Goal: Communication & Community: Answer question/provide support

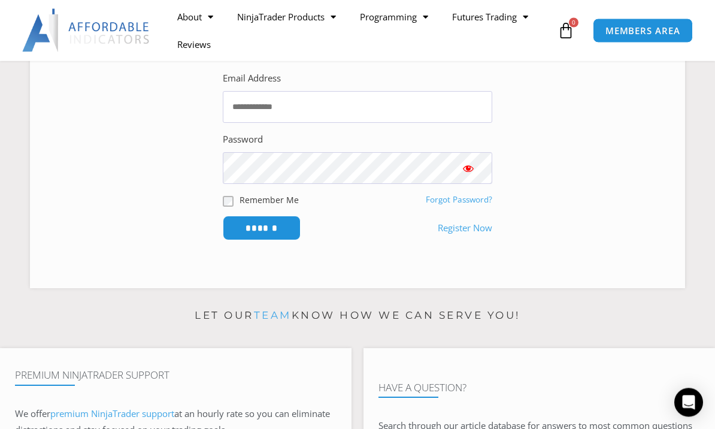
scroll to position [202, 0]
click at [470, 236] on link "Register Now" at bounding box center [465, 228] width 54 height 17
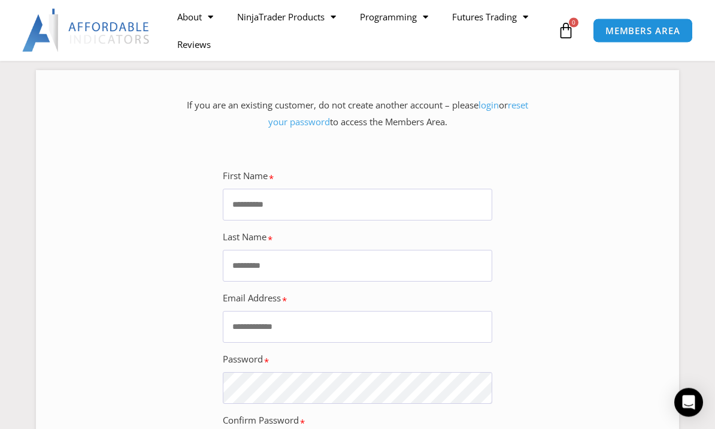
scroll to position [133, 0]
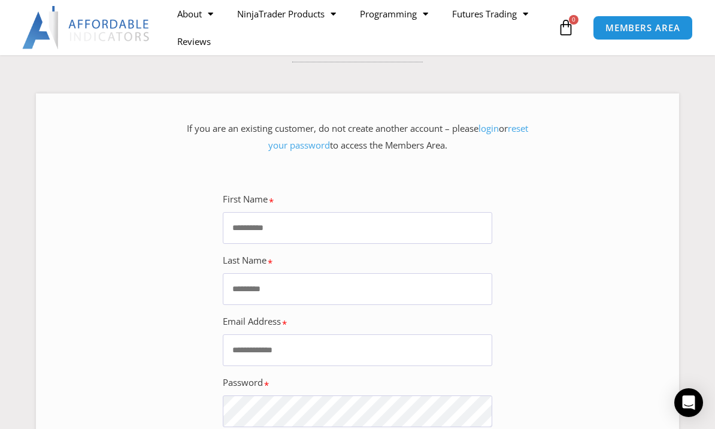
click at [419, 239] on input "First Name" at bounding box center [357, 228] width 269 height 32
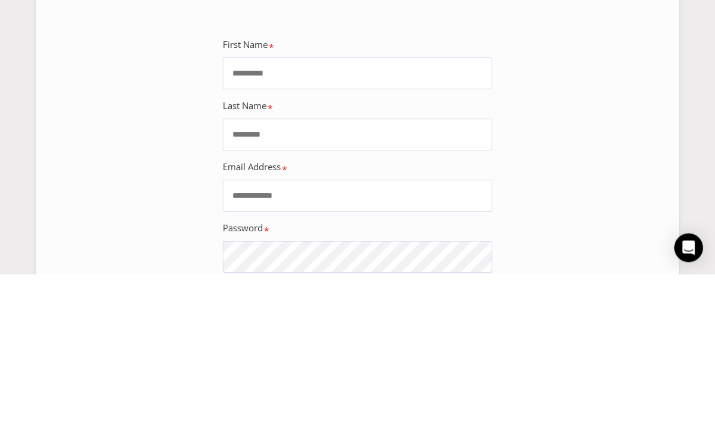
scroll to position [287, 0]
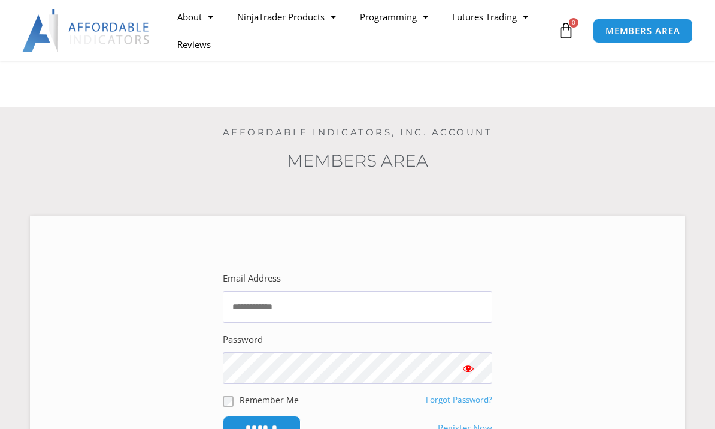
scroll to position [244, 0]
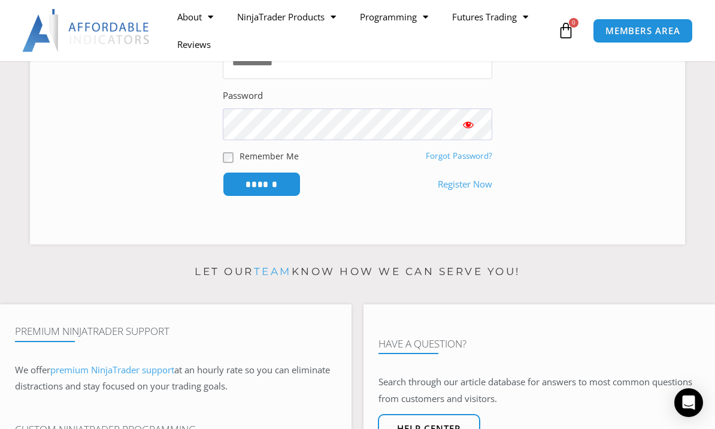
click at [323, 74] on input "Email Address" at bounding box center [357, 63] width 269 height 32
type input "**********"
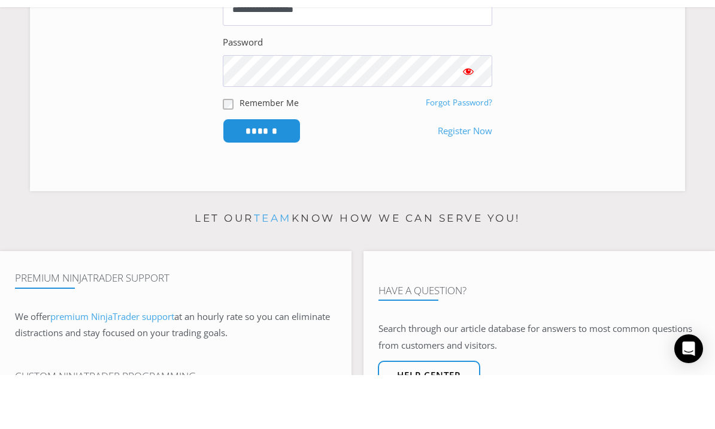
click at [467, 119] on span "Show password" at bounding box center [468, 125] width 12 height 12
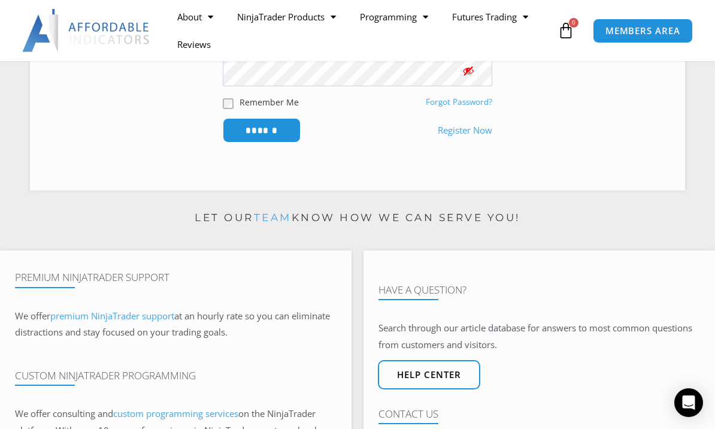
click at [284, 142] on input "******" at bounding box center [262, 130] width 78 height 25
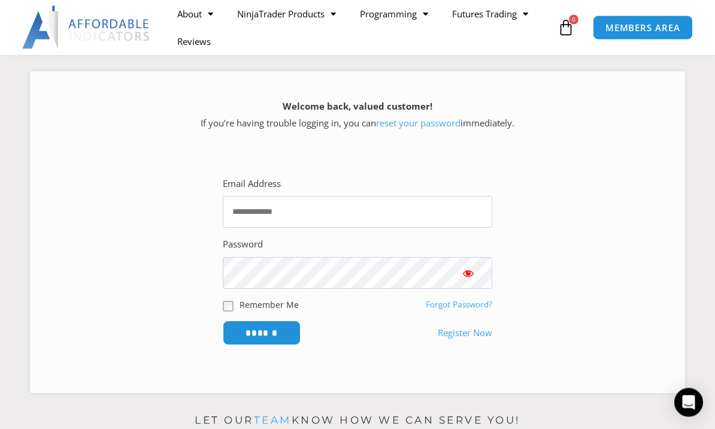
scroll to position [156, 0]
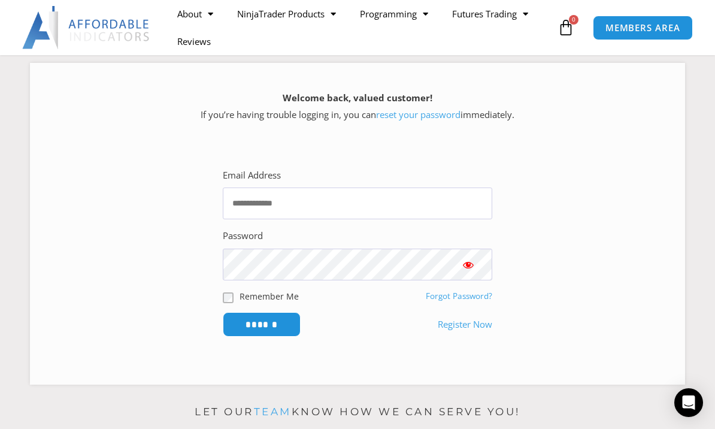
click at [470, 301] on link "Forgot Password?" at bounding box center [459, 295] width 66 height 11
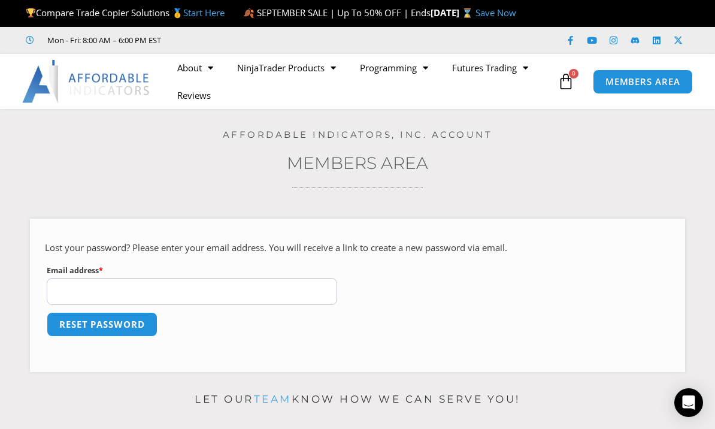
click at [260, 291] on input "Email address * Required" at bounding box center [192, 291] width 290 height 27
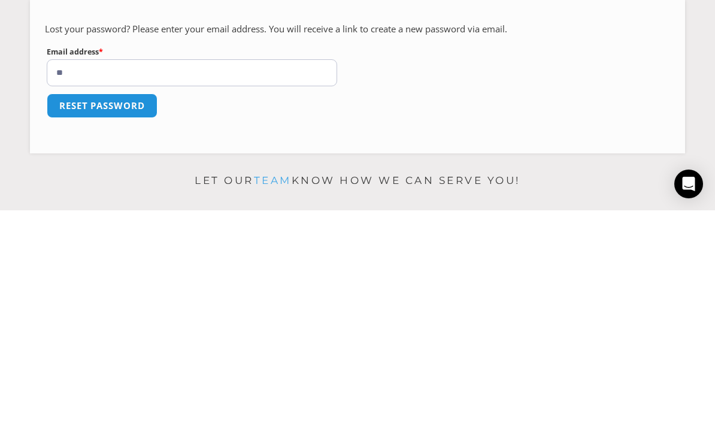
type input "*"
type input "**********"
click at [139, 312] on button "Reset password" at bounding box center [102, 324] width 111 height 25
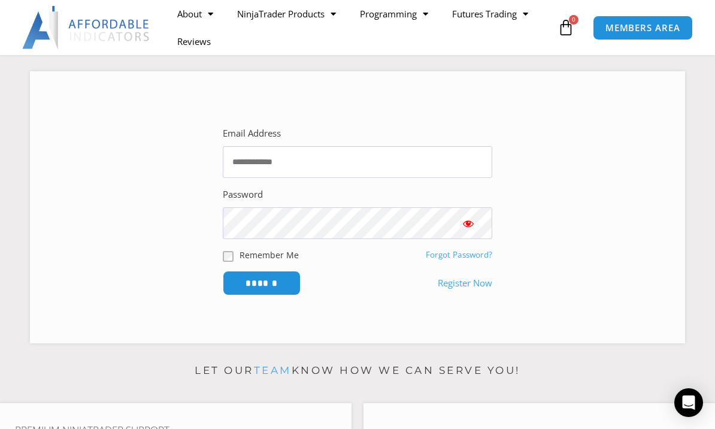
scroll to position [141, 0]
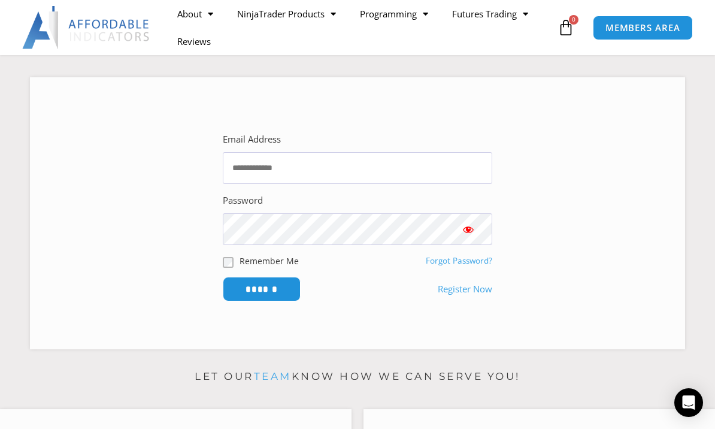
click at [456, 297] on link "Register Now" at bounding box center [465, 289] width 54 height 17
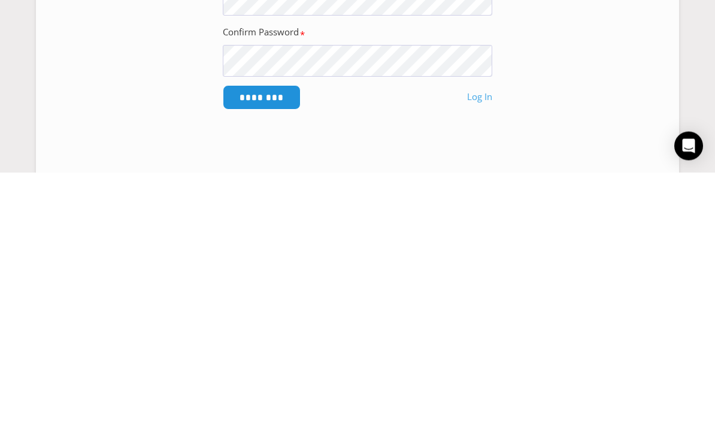
type input "*******"
click at [376, 144] on input "Last Name" at bounding box center [357, 135] width 269 height 32
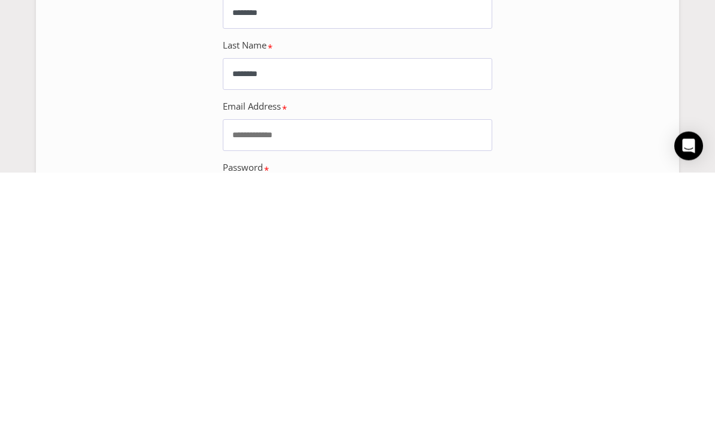
type input "*******"
click at [386, 376] on input "Email Address" at bounding box center [357, 392] width 269 height 32
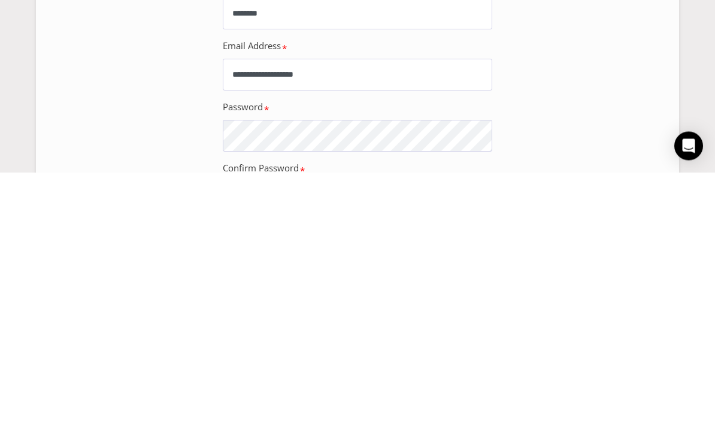
type input "**********"
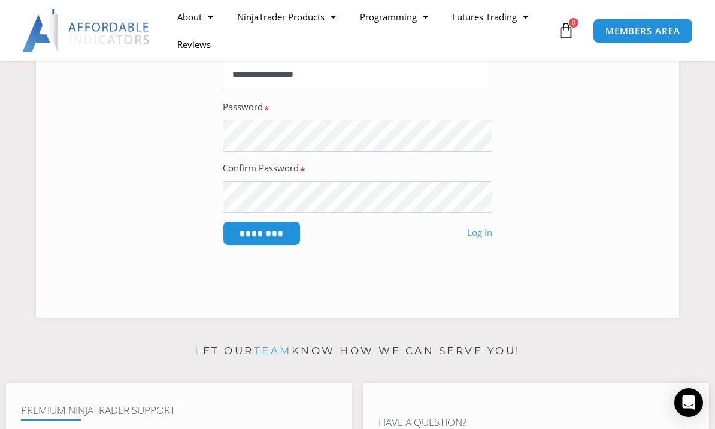
scroll to position [402, 0]
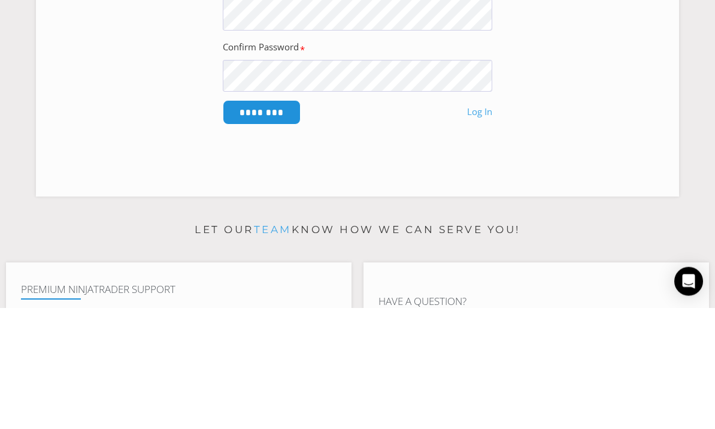
click at [261, 221] on input "********" at bounding box center [262, 233] width 78 height 25
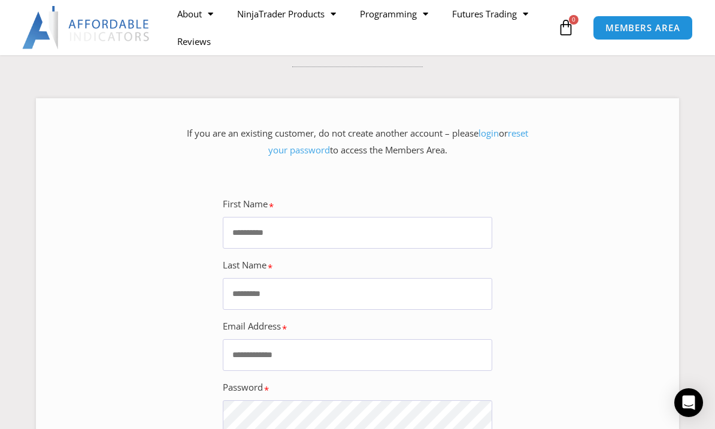
scroll to position [127, 0]
click at [309, 156] on link "reset your password" at bounding box center [398, 141] width 260 height 29
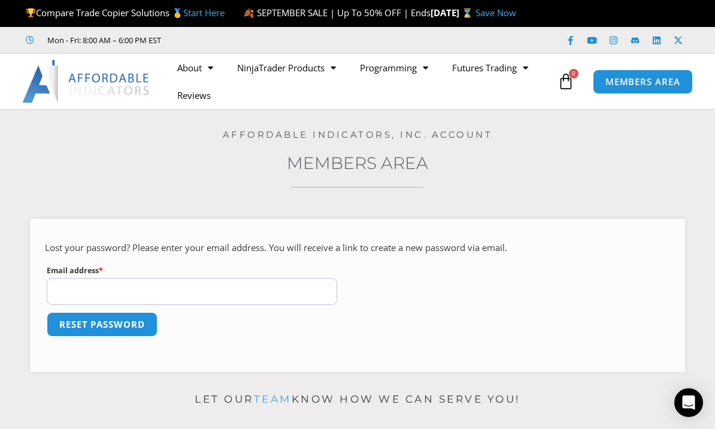
click at [667, 86] on span "MEMBERS AREA" at bounding box center [642, 81] width 75 height 9
click at [657, 86] on span "MEMBERS AREA" at bounding box center [642, 81] width 75 height 9
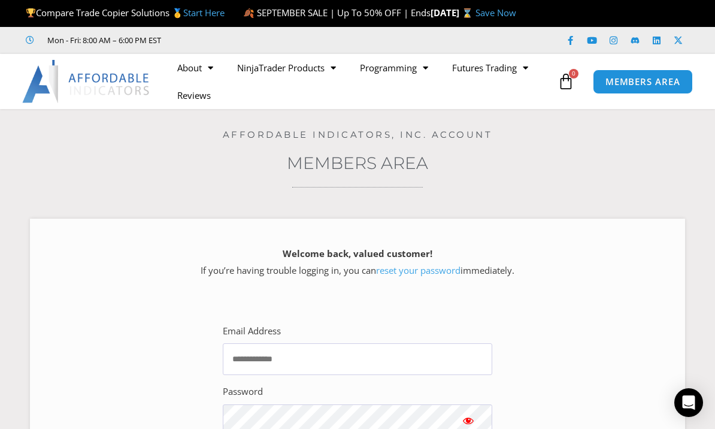
click at [306, 81] on link "NinjaTrader Products" at bounding box center [286, 68] width 123 height 28
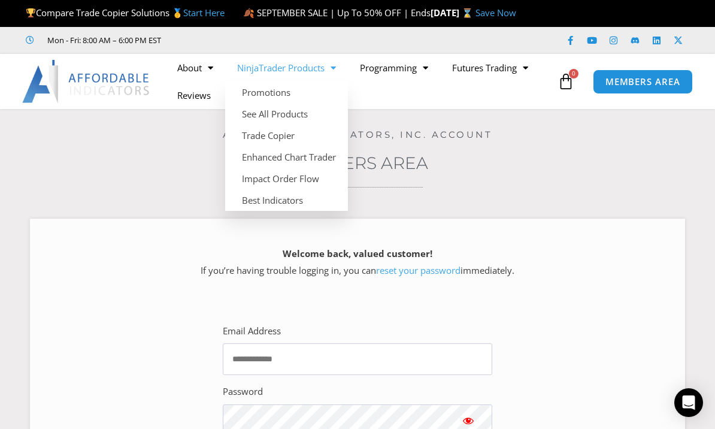
click at [303, 144] on link "Trade Copier" at bounding box center [286, 135] width 123 height 22
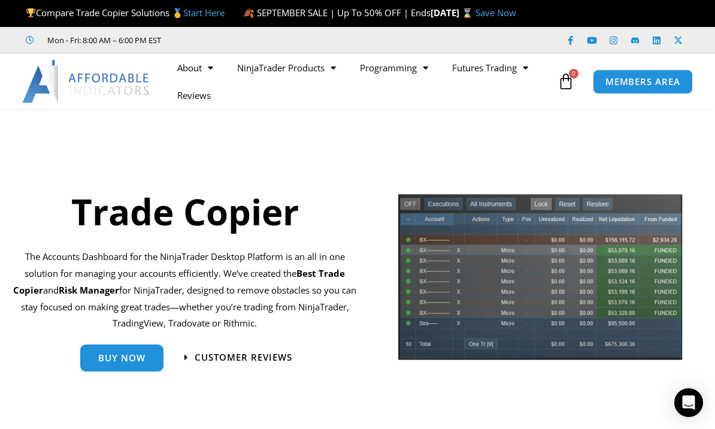
click at [570, 90] on icon at bounding box center [565, 81] width 17 height 17
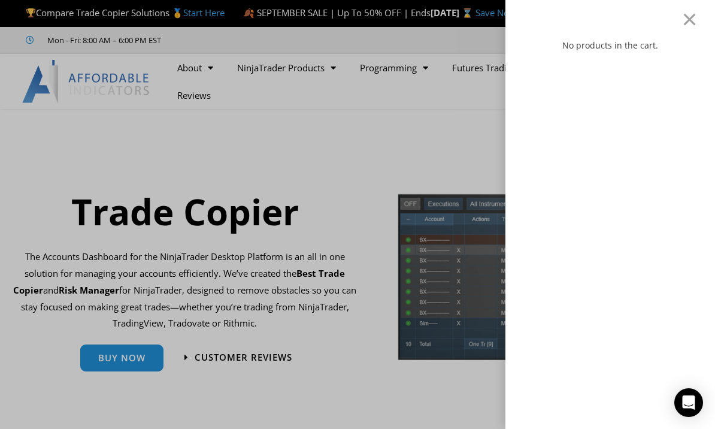
click at [683, 25] on div at bounding box center [689, 19] width 15 height 14
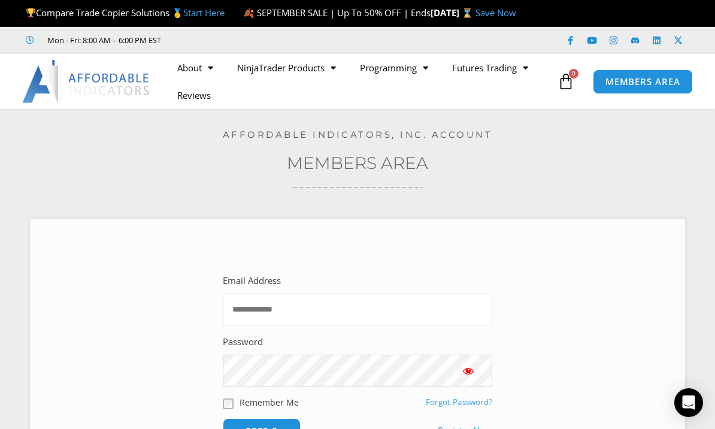
click at [401, 325] on input "Email Address" at bounding box center [357, 309] width 269 height 32
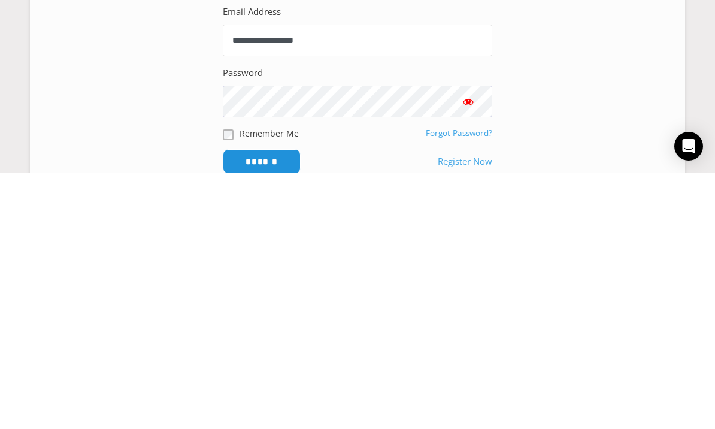
scroll to position [20, 0]
type input "**********"
click at [479, 340] on button "Show password" at bounding box center [468, 356] width 48 height 32
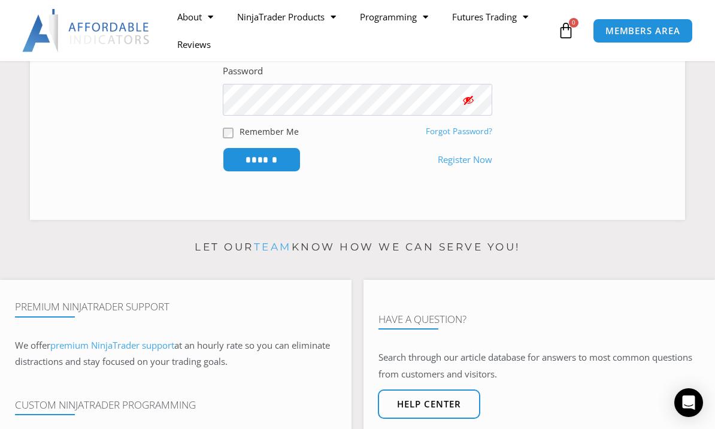
click at [478, 116] on button "Show password" at bounding box center [468, 100] width 48 height 32
click at [457, 107] on button "Show password" at bounding box center [468, 100] width 48 height 32
click at [277, 172] on input "******" at bounding box center [262, 159] width 78 height 25
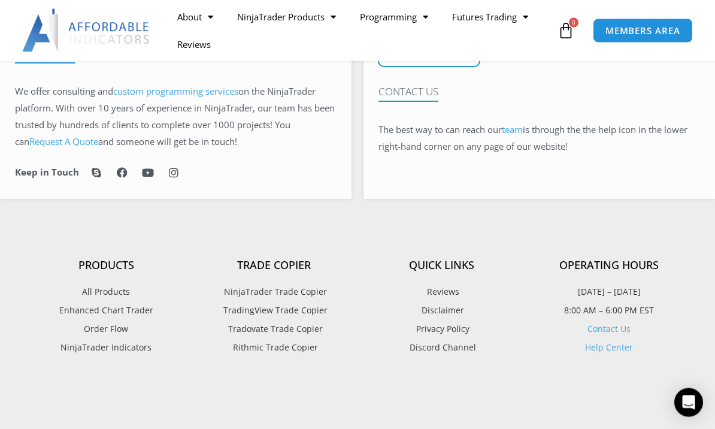
scroll to position [672, 0]
click at [692, 409] on icon "Open Intercom Messenger" at bounding box center [688, 402] width 13 height 14
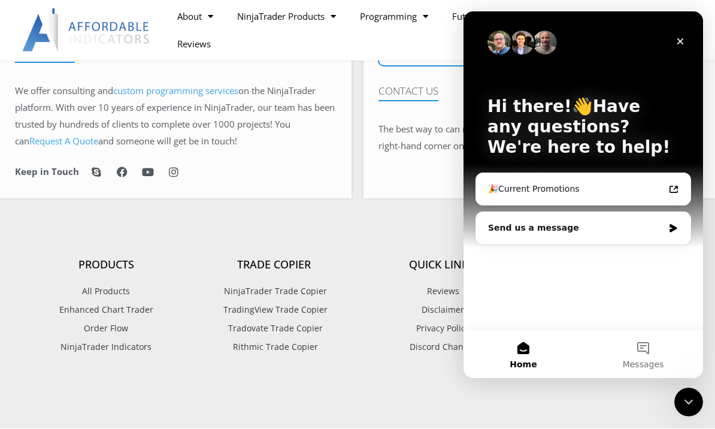
scroll to position [0, 0]
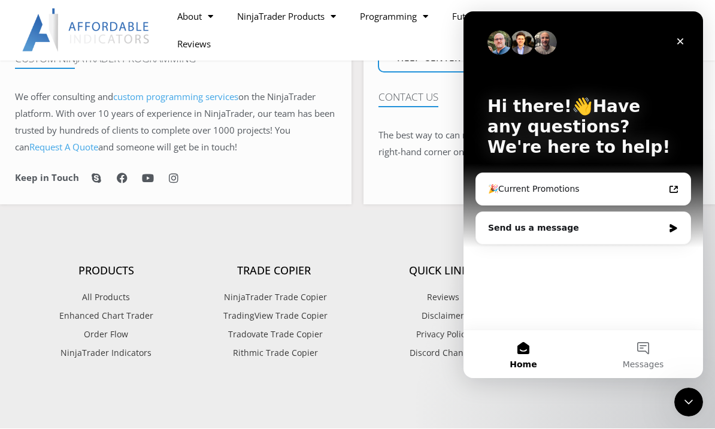
click at [574, 226] on div "Send us a message" at bounding box center [575, 227] width 175 height 13
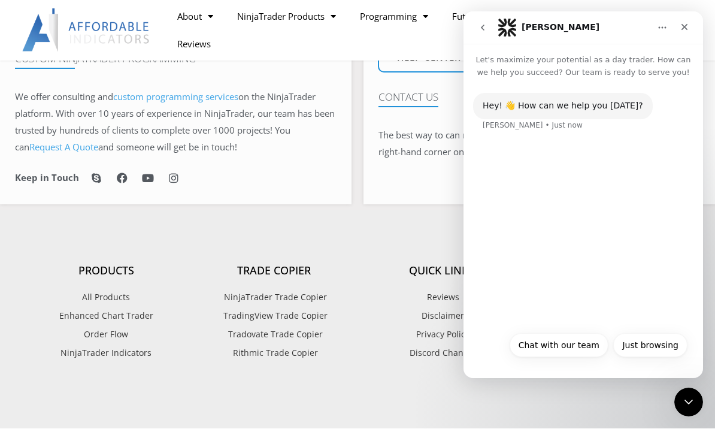
click at [536, 142] on div "Hey! 👋 How can we help you today? Solomon • Just now" at bounding box center [583, 119] width 220 height 53
click at [672, 168] on div "Hey! 👋 How can we help you today? Solomon • Just now" at bounding box center [582, 201] width 239 height 247
click at [591, 347] on button "Chat with our team" at bounding box center [558, 345] width 99 height 24
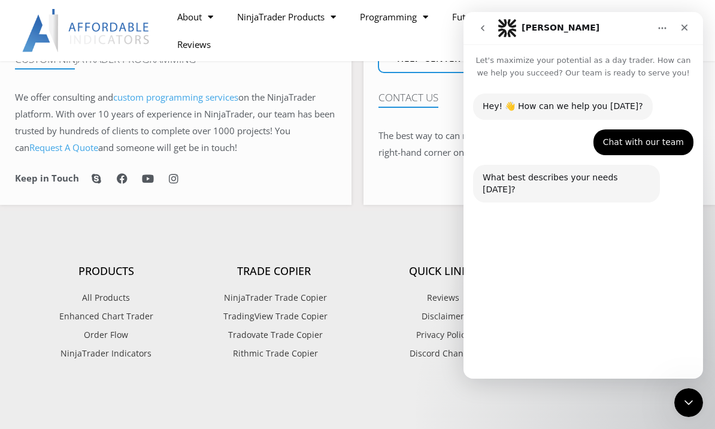
click at [542, 327] on button "Technical Support" at bounding box center [546, 317] width 92 height 24
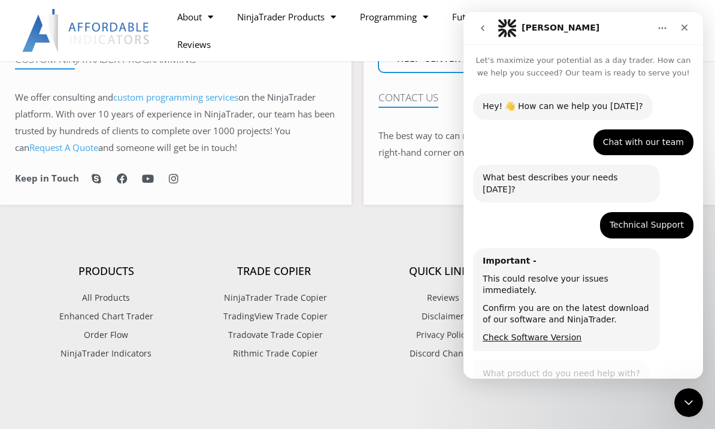
click at [559, 392] on div "Other Products Trade Copier Enhanced Chart Trader Other Products" at bounding box center [582, 427] width 239 height 71
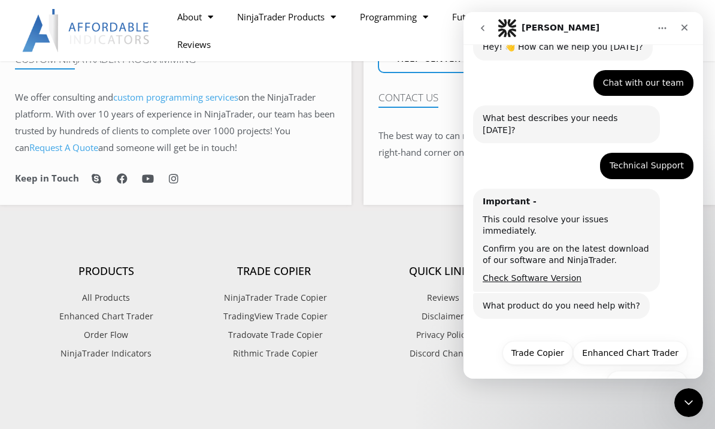
scroll to position [68, 0]
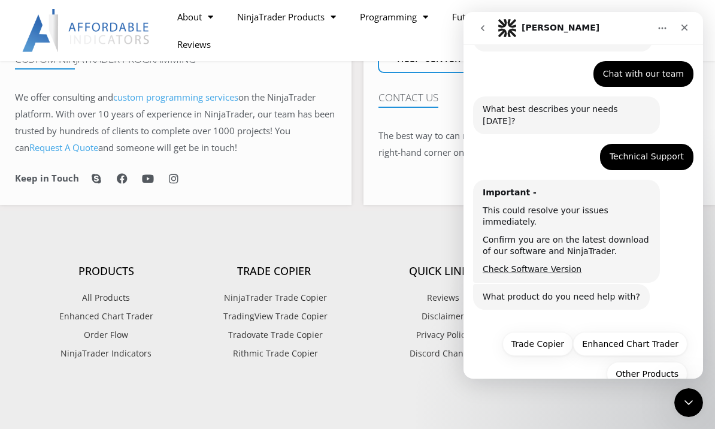
click at [601, 291] on div "What product do you need help with?" at bounding box center [560, 297] width 157 height 12
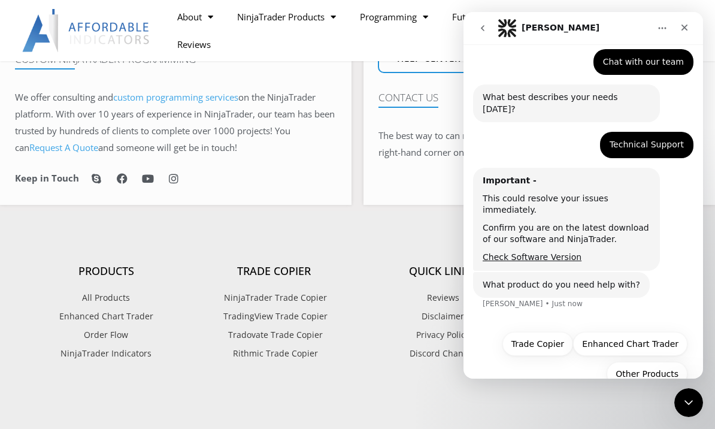
click at [546, 332] on button "Trade Copier" at bounding box center [537, 344] width 71 height 24
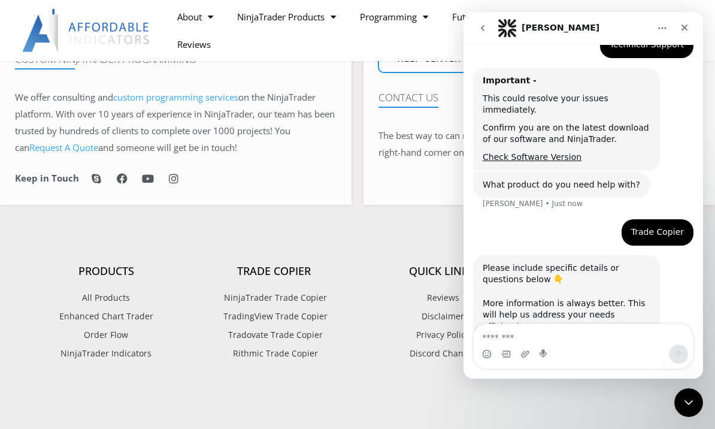
scroll to position [180, 0]
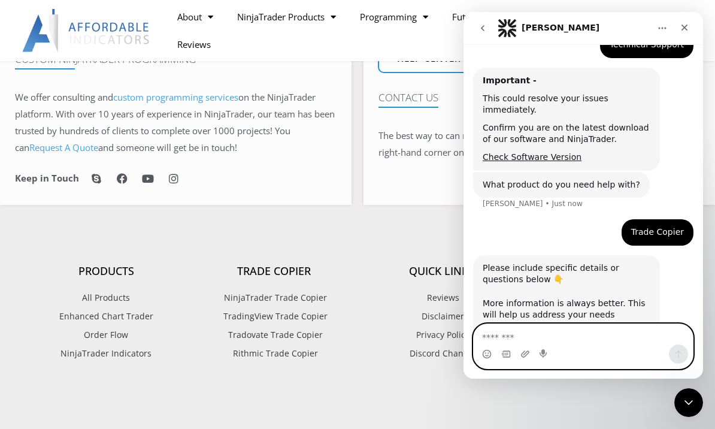
click at [541, 350] on icon "Start recording" at bounding box center [544, 354] width 10 height 10
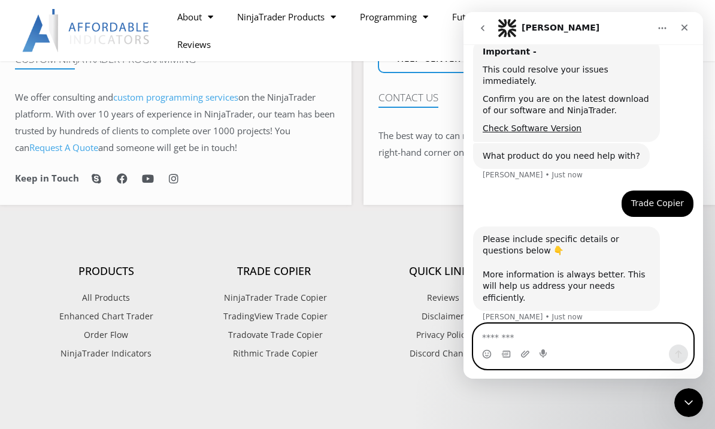
scroll to position [219, 0]
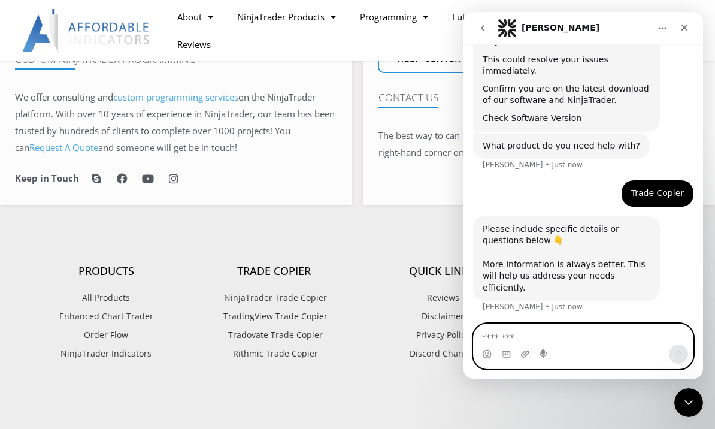
click at [522, 342] on textarea "Message…" at bounding box center [582, 334] width 219 height 20
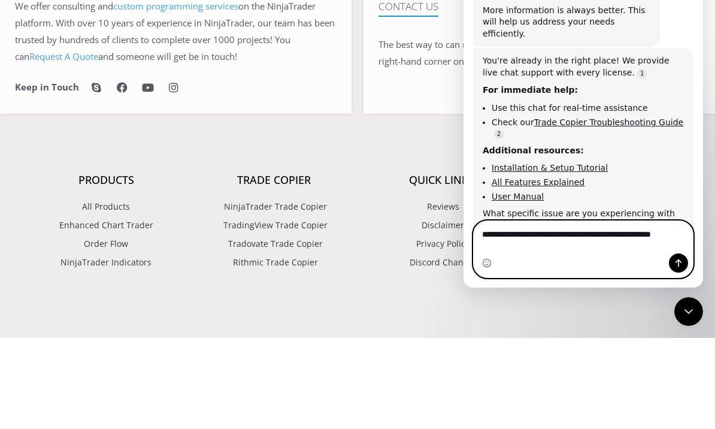
scroll to position [381, 0]
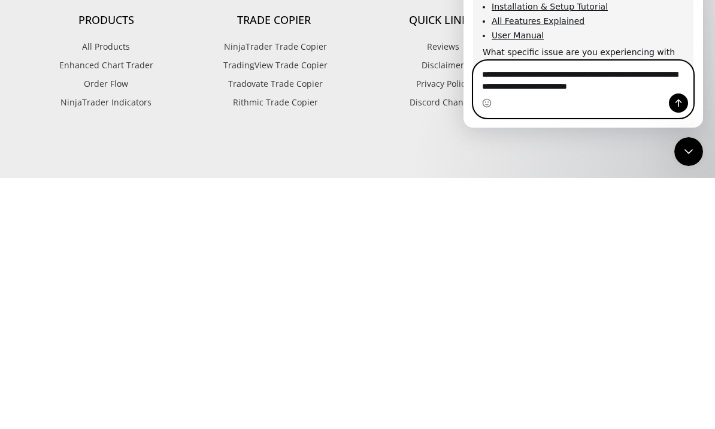
type textarea "**********"
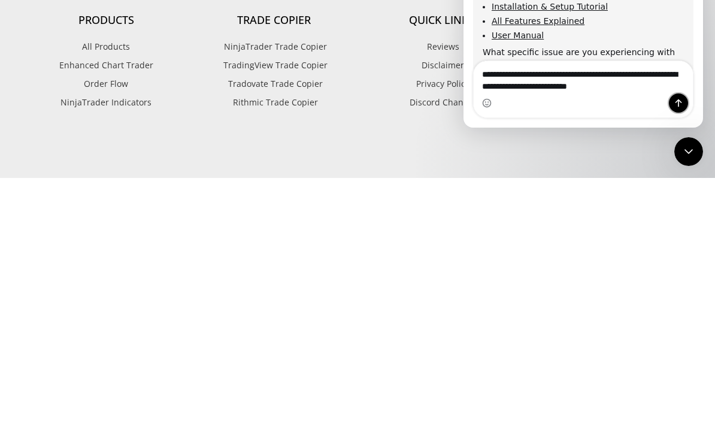
click at [683, 99] on button "Send a message…" at bounding box center [678, 102] width 19 height 19
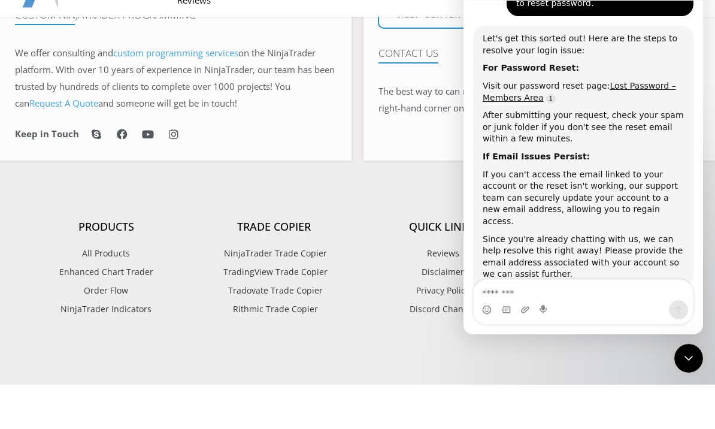
scroll to position [707, 0]
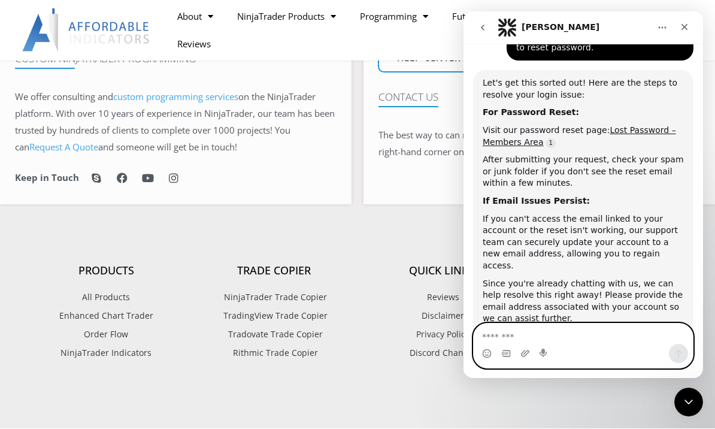
click at [560, 341] on textarea "Message…" at bounding box center [582, 333] width 219 height 20
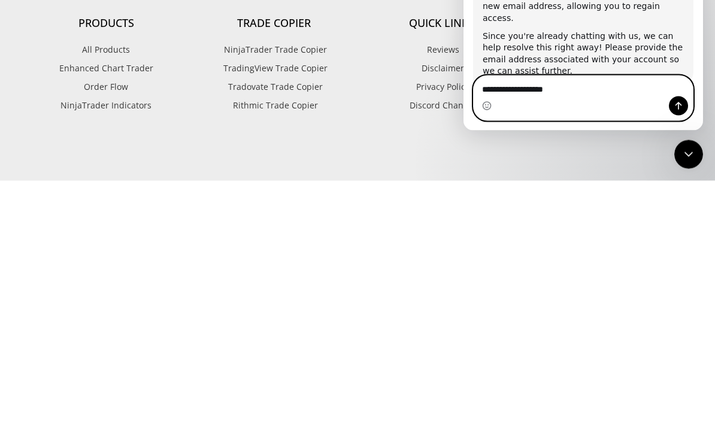
type textarea "**********"
click at [681, 103] on icon "Send a message…" at bounding box center [678, 106] width 10 height 10
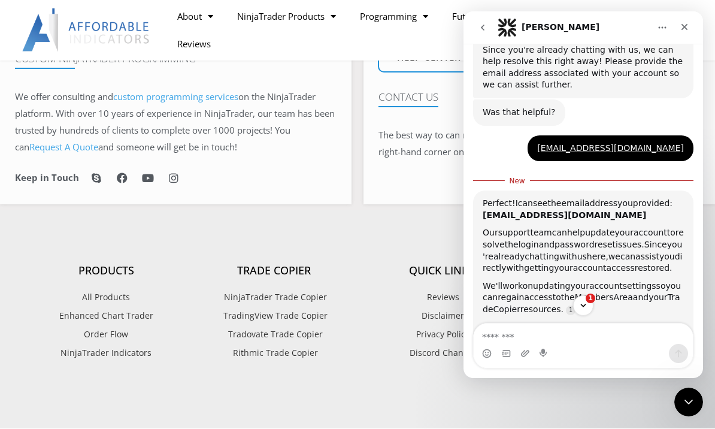
scroll to position [940, 0]
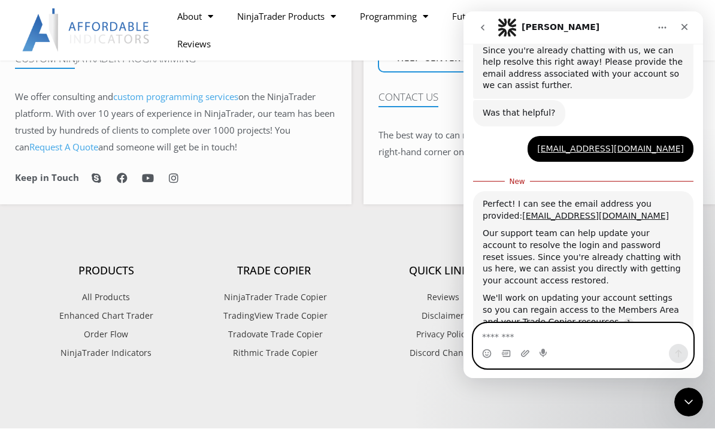
click at [501, 354] on icon "Gif picker" at bounding box center [506, 353] width 10 height 10
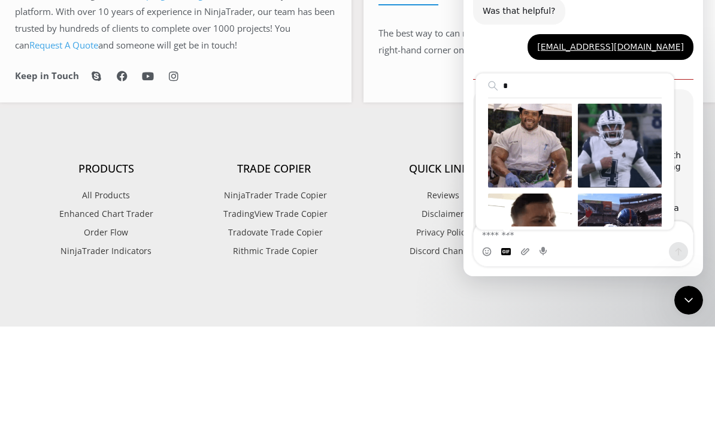
type input "**"
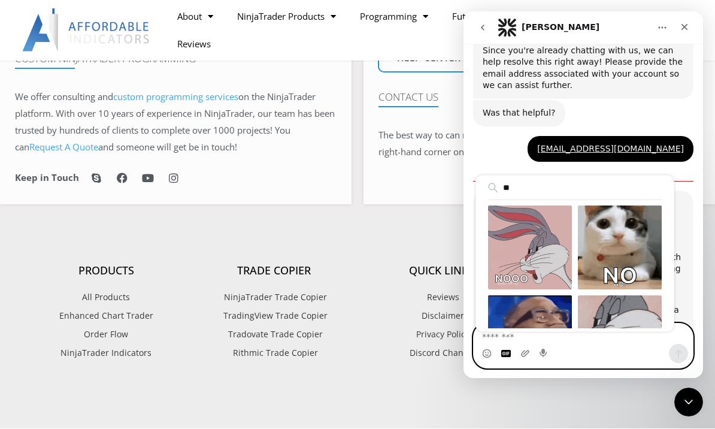
click at [550, 255] on div "Send gif" at bounding box center [530, 247] width 84 height 84
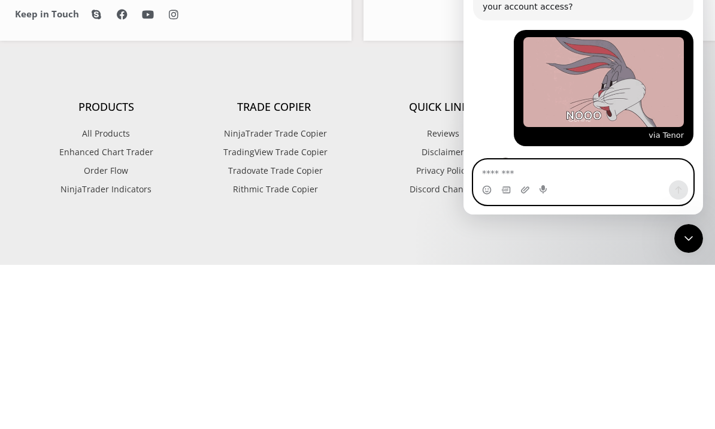
scroll to position [1121, 0]
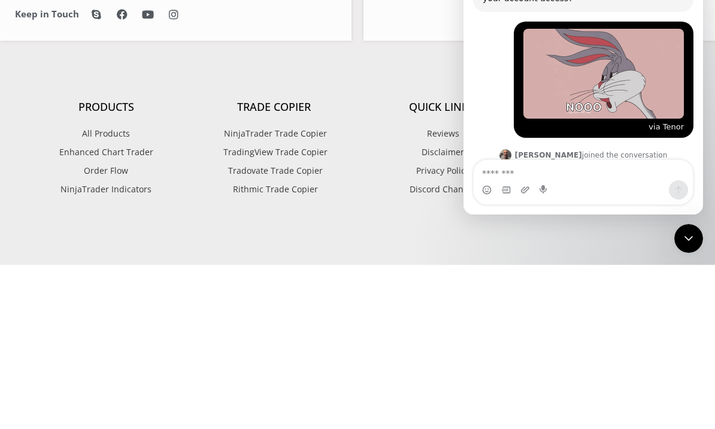
click at [402, 290] on link "Reviews" at bounding box center [441, 298] width 168 height 16
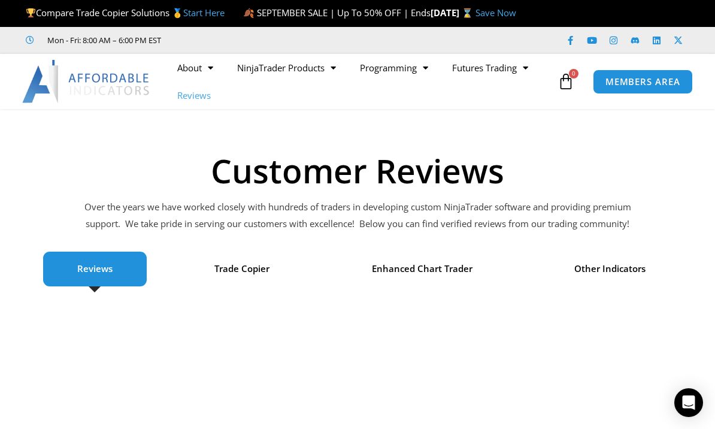
click at [647, 86] on span "MEMBERS AREA" at bounding box center [642, 81] width 75 height 9
click at [642, 86] on span "MEMBERS AREA" at bounding box center [642, 81] width 75 height 9
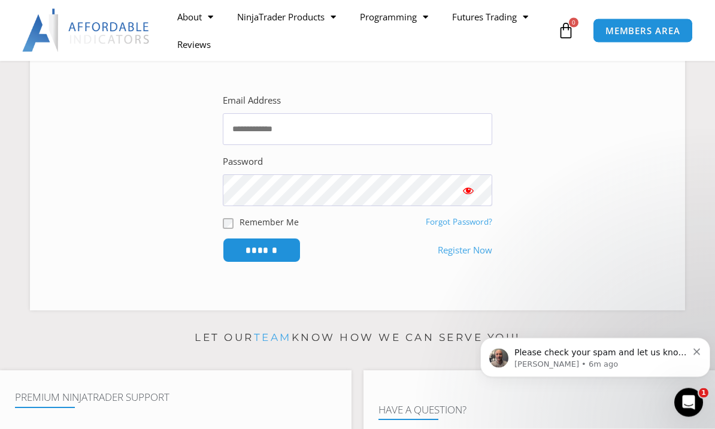
scroll to position [162, 0]
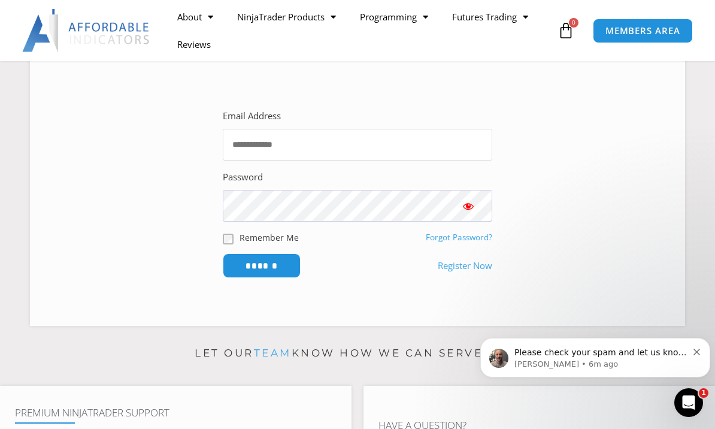
click at [462, 159] on input "Email Address" at bounding box center [357, 145] width 269 height 32
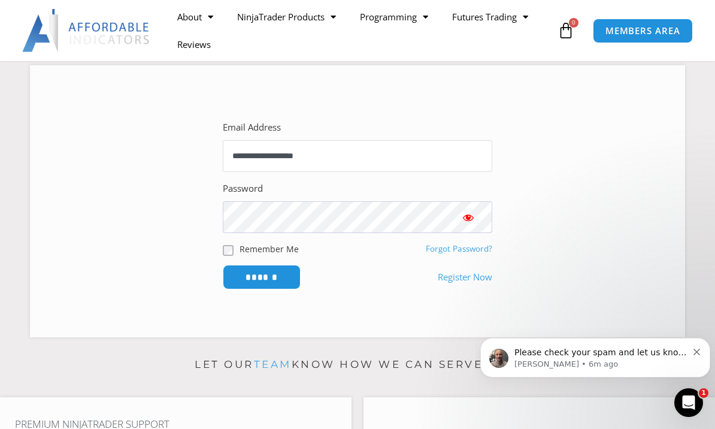
scroll to position [149, 0]
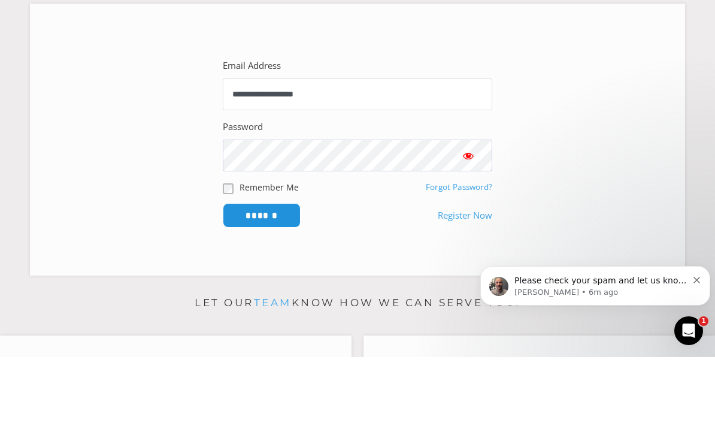
type input "**********"
click at [447, 211] on button "Show password" at bounding box center [468, 227] width 48 height 32
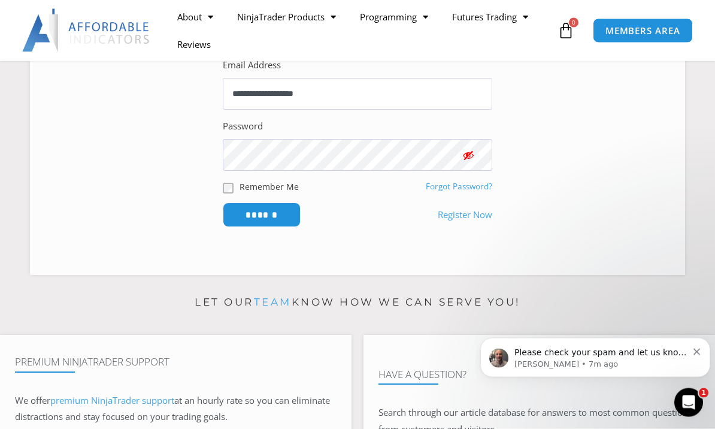
scroll to position [221, 0]
click at [252, 227] on input "******" at bounding box center [262, 214] width 78 height 25
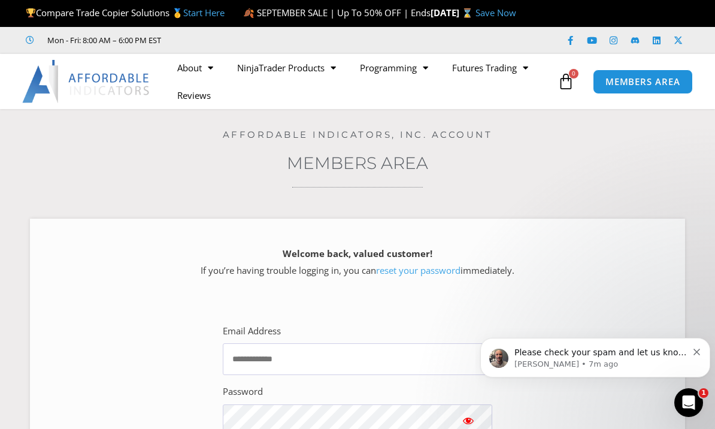
click at [693, 402] on icon "Open Intercom Messenger" at bounding box center [689, 403] width 20 height 20
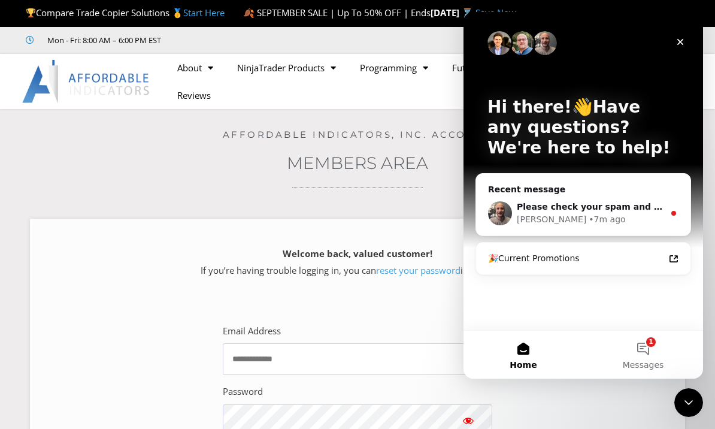
click at [602, 299] on div "Hi there!👋Have any questions? We're here to help! Recent message Please check y…" at bounding box center [582, 171] width 239 height 318
click at [622, 287] on div "Hi there!👋Have any questions? We're here to help! Recent message Please check y…" at bounding box center [582, 171] width 239 height 318
click at [621, 287] on div "Hi there!👋Have any questions? We're here to help! Recent message Please check y…" at bounding box center [582, 171] width 239 height 318
click at [631, 298] on div "Hi there!👋Have any questions? We're here to help! Recent message Please check y…" at bounding box center [582, 171] width 239 height 318
click at [591, 318] on div "Hi there!👋Have any questions? We're here to help! Recent message Please check y…" at bounding box center [582, 171] width 239 height 318
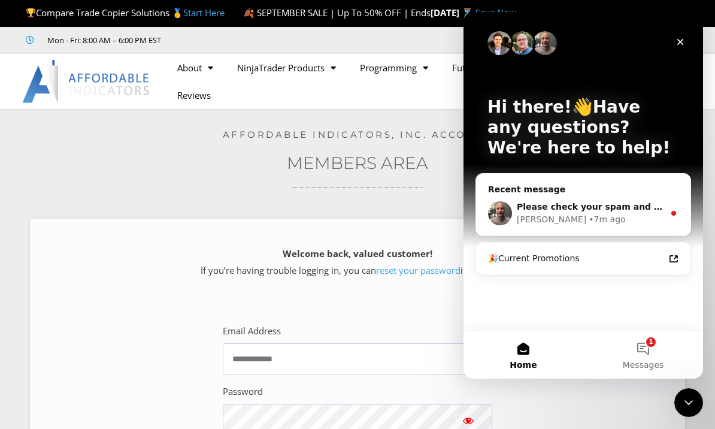
click at [591, 318] on div "Hi there!👋Have any questions? We're here to help! Recent message Please check y…" at bounding box center [582, 171] width 239 height 318
click at [618, 212] on div "Please check your spam and let us know if you need further assistance!" at bounding box center [590, 206] width 147 height 13
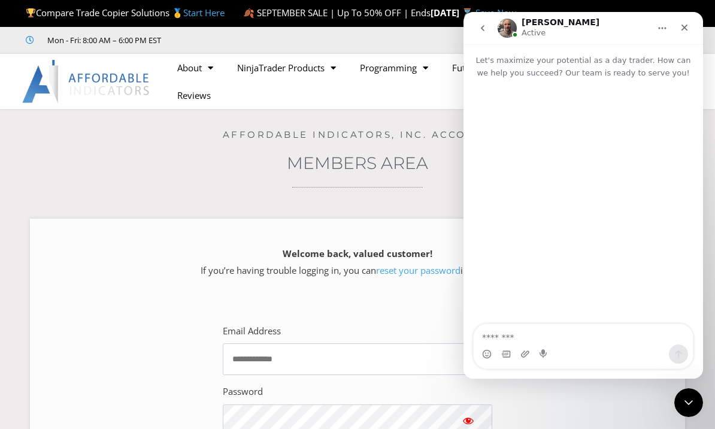
scroll to position [2, 0]
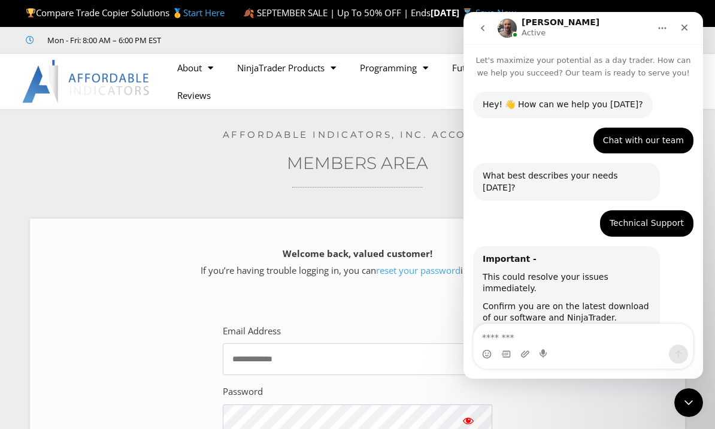
click at [587, 354] on div "Intercom messenger" at bounding box center [582, 353] width 219 height 19
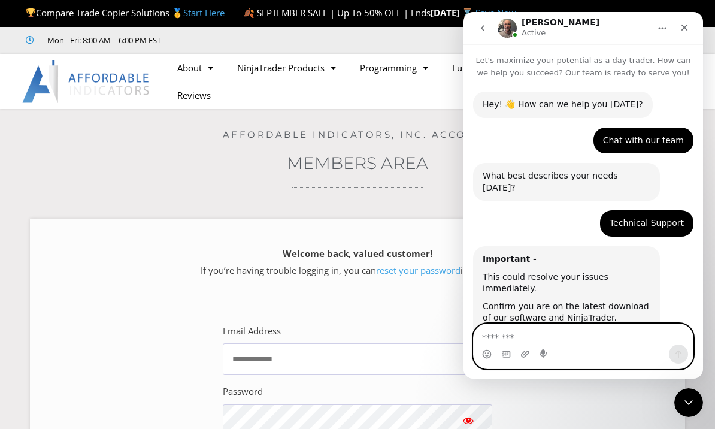
click at [594, 343] on textarea "Message…" at bounding box center [582, 334] width 219 height 20
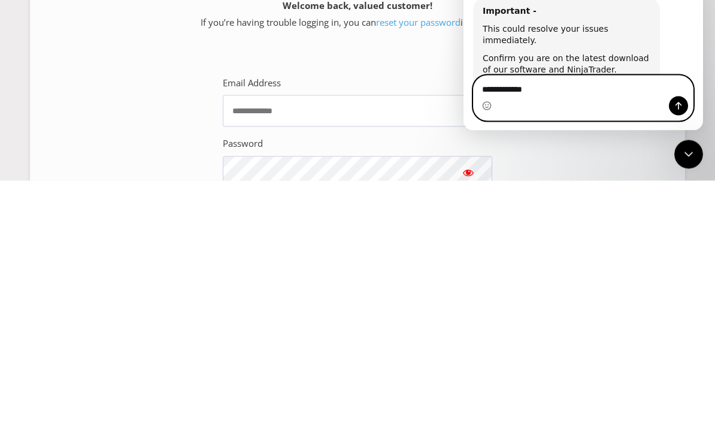
type textarea "**********"
click at [681, 105] on icon "Send a message…" at bounding box center [678, 106] width 7 height 8
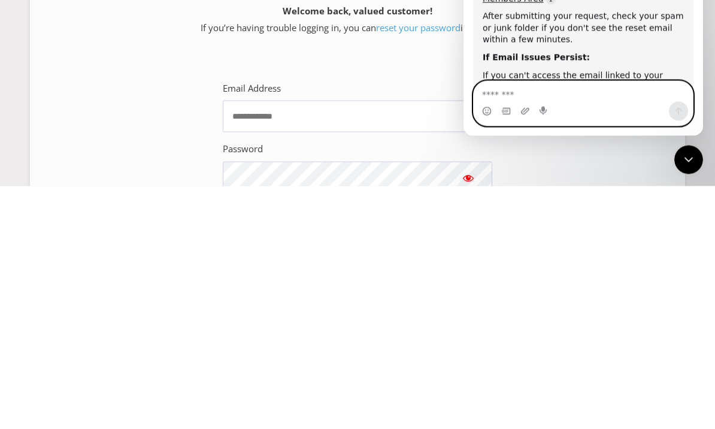
scroll to position [1232, 0]
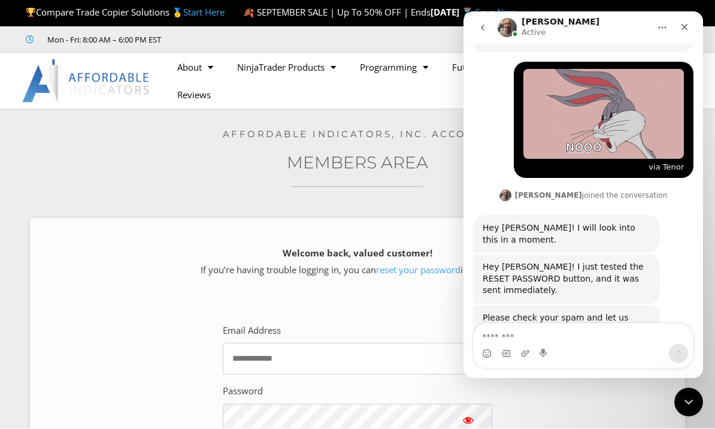
click at [41, 188] on div "Home / Members Area Affordable Indicators, Inc. Account Members Area Welcome ba…" at bounding box center [357, 329] width 655 height 440
click at [691, 406] on icon "Close Intercom Messenger" at bounding box center [688, 401] width 14 height 14
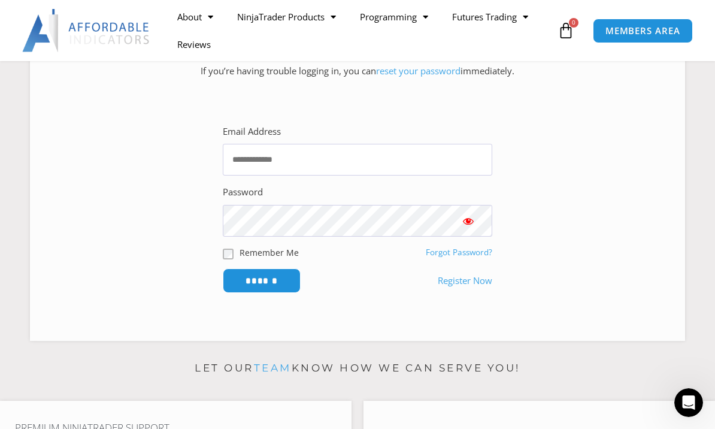
scroll to position [181, 0]
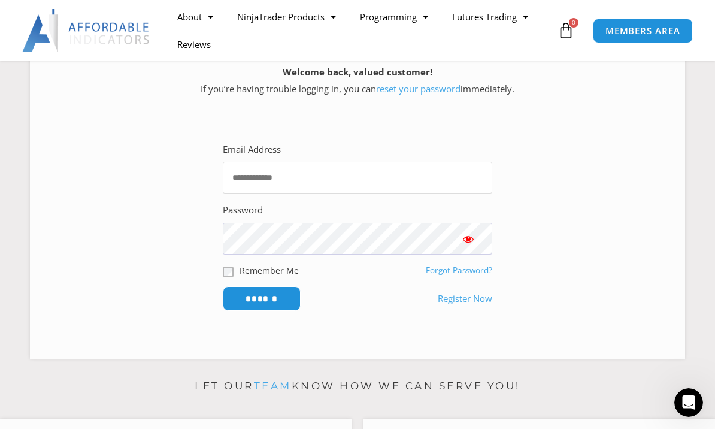
click at [463, 191] on input "Email Address" at bounding box center [357, 178] width 269 height 32
click at [631, 162] on section "Email Address Password Remember Me Forgot Password? ******" at bounding box center [357, 226] width 625 height 212
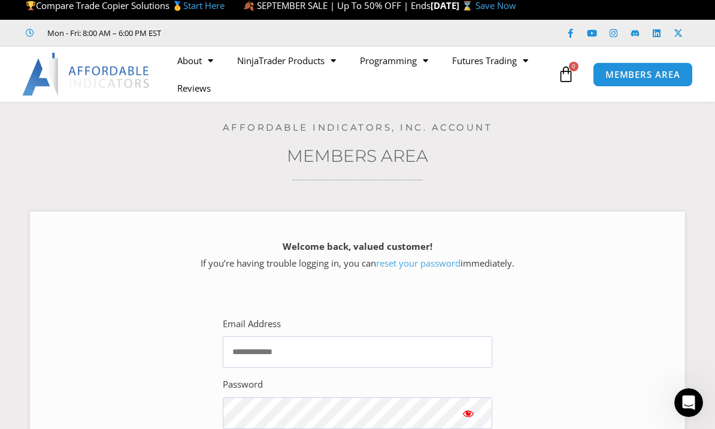
scroll to position [0, 0]
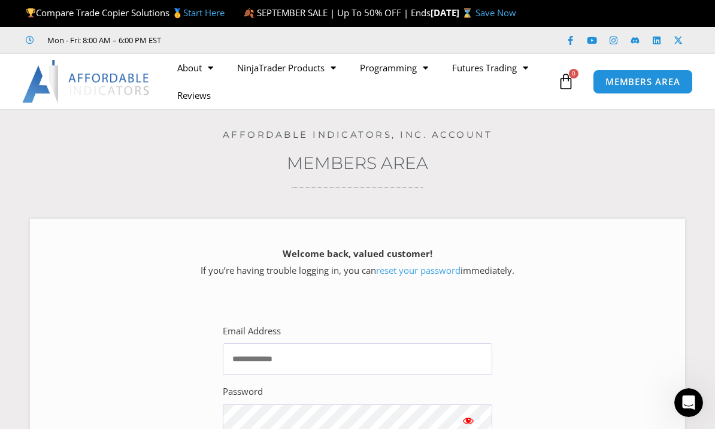
click at [701, 396] on div "Open Intercom Messenger" at bounding box center [689, 402] width 40 height 40
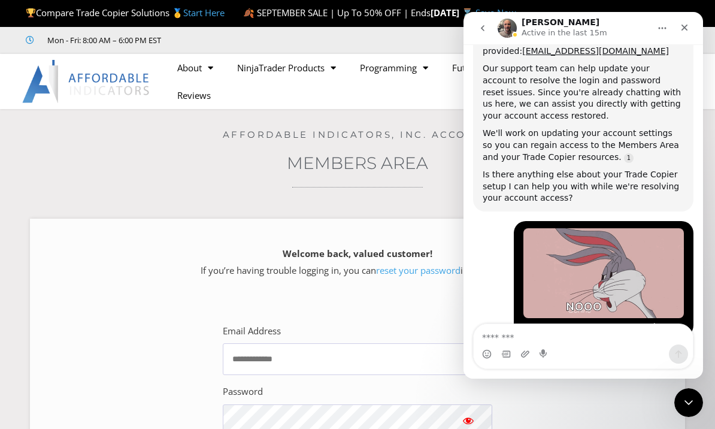
scroll to position [1232, 0]
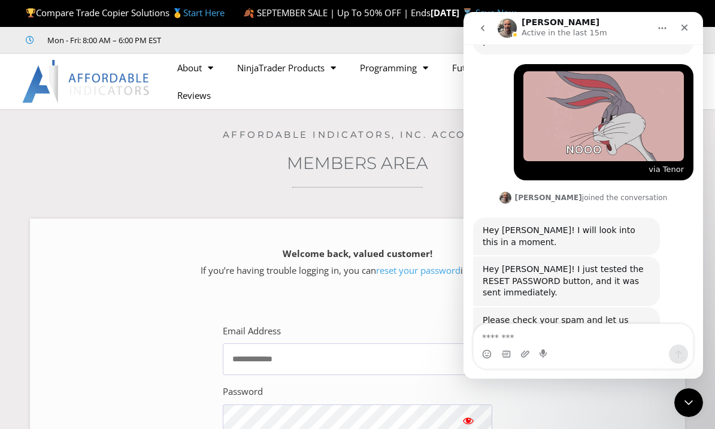
click at [174, 387] on section "Email Address Password Remember Me Forgot Password? ******" at bounding box center [357, 408] width 625 height 212
click at [708, 412] on section "Home / Members Area Affordable Indicators, Inc. Account Members Area Welcome ba…" at bounding box center [357, 333] width 715 height 449
click at [697, 397] on div "Close Intercom Messenger" at bounding box center [688, 402] width 29 height 29
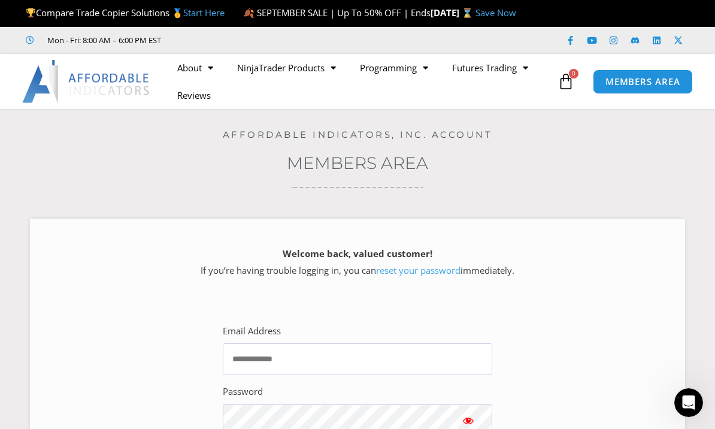
click at [445, 276] on link "reset your password" at bounding box center [418, 270] width 84 height 12
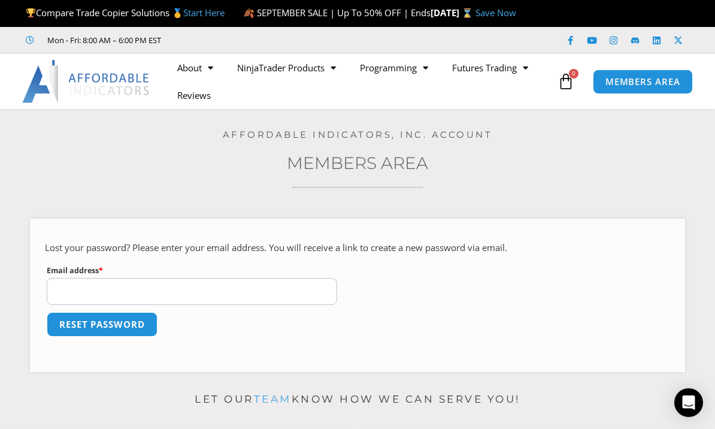
click at [288, 305] on input "Email address * Required" at bounding box center [192, 291] width 290 height 27
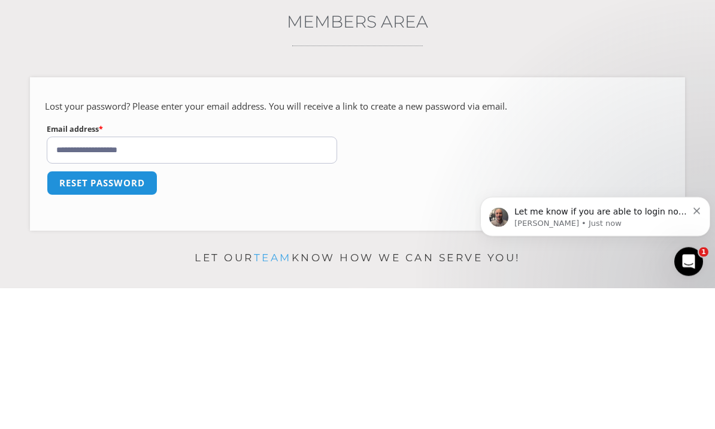
scroll to position [141, 0]
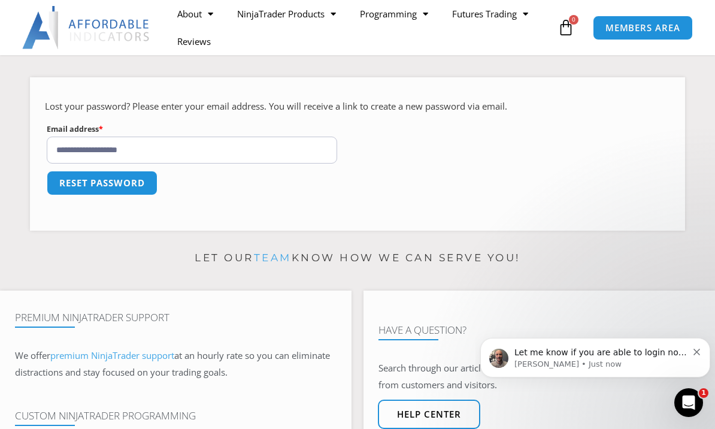
type input "**********"
click at [126, 195] on button "Reset password" at bounding box center [102, 183] width 111 height 25
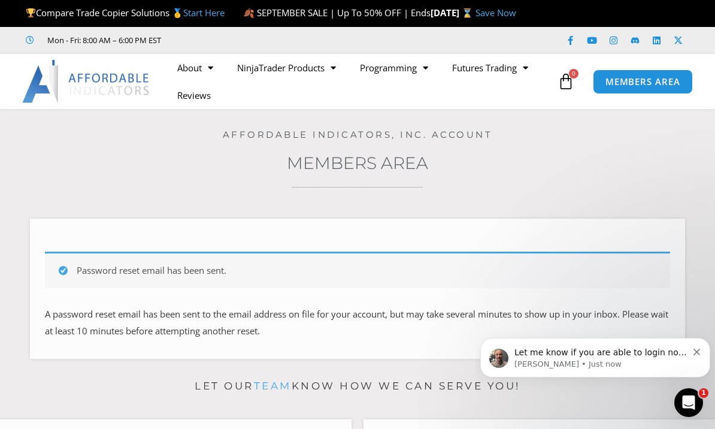
click at [379, 195] on div "Home / Members Area / Lost password Affordable Indicators, Inc. Account Members…" at bounding box center [357, 238] width 655 height 259
click at [646, 86] on span "MEMBERS AREA" at bounding box center [642, 81] width 75 height 9
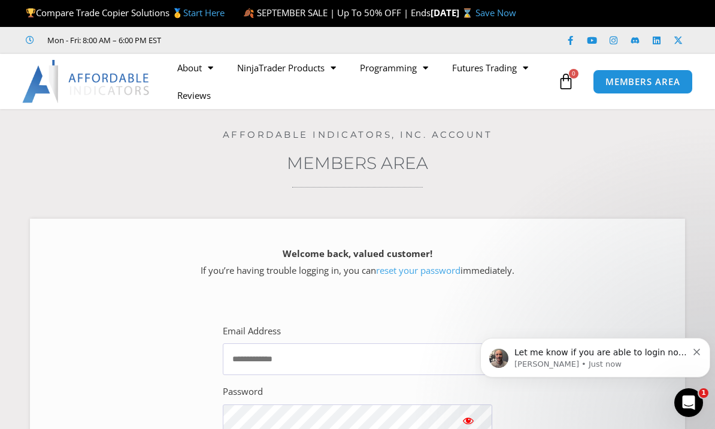
click at [482, 279] on p "Welcome back, valued customer! If you’re having trouble logging in, you can res…" at bounding box center [357, 262] width 613 height 34
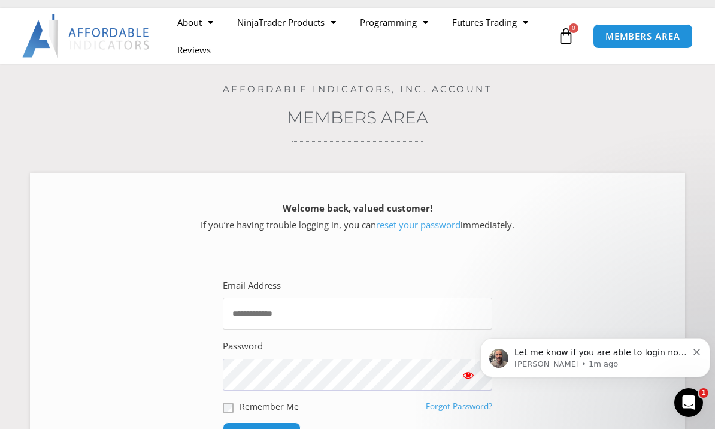
click at [372, 329] on input "Email Address" at bounding box center [357, 313] width 269 height 32
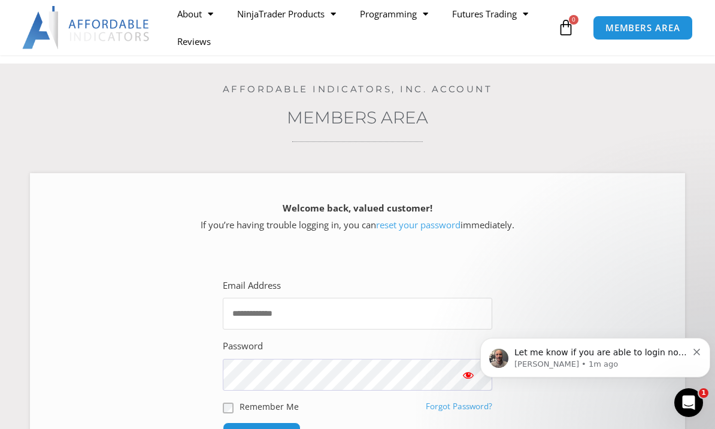
scroll to position [45, 0]
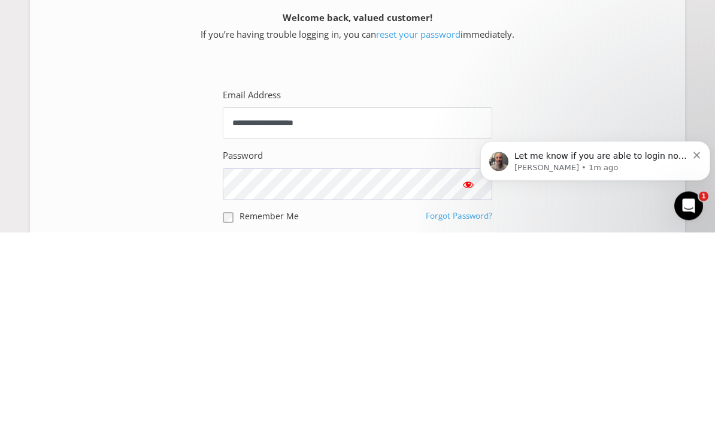
type input "**********"
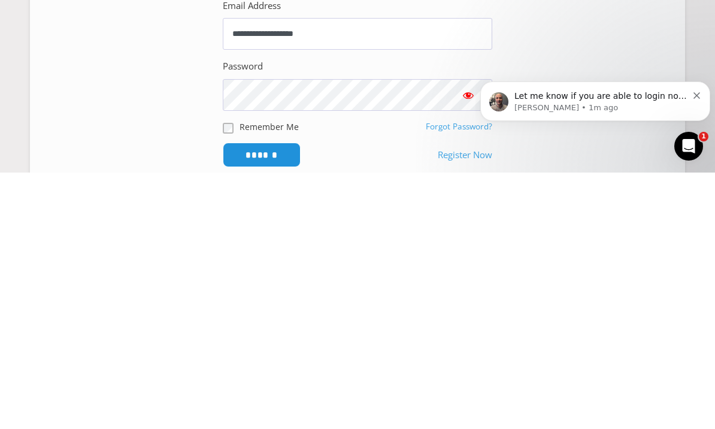
click at [474, 345] on span "Show password" at bounding box center [468, 351] width 12 height 12
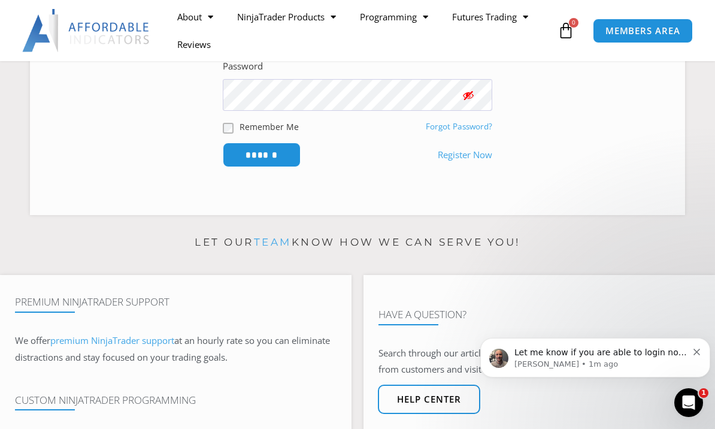
click at [272, 167] on input "******" at bounding box center [262, 154] width 78 height 25
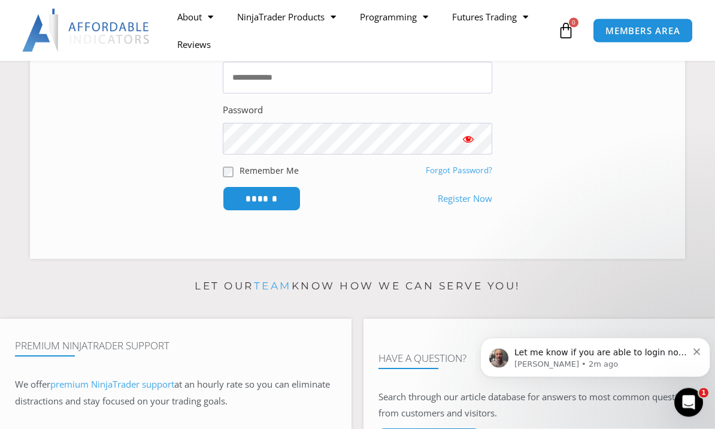
scroll to position [281, 0]
click at [342, 92] on input "Email Address" at bounding box center [357, 78] width 269 height 32
type input "**********"
click at [462, 154] on button "Show password" at bounding box center [468, 139] width 48 height 32
click at [275, 211] on input "******" at bounding box center [262, 198] width 78 height 25
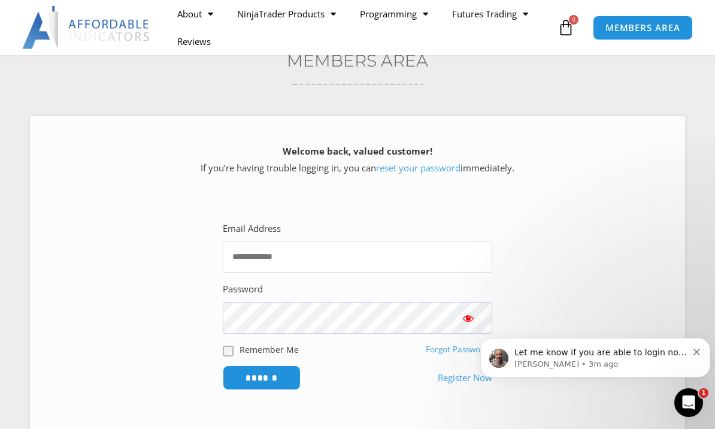
click at [388, 272] on input "Email Address" at bounding box center [357, 257] width 269 height 32
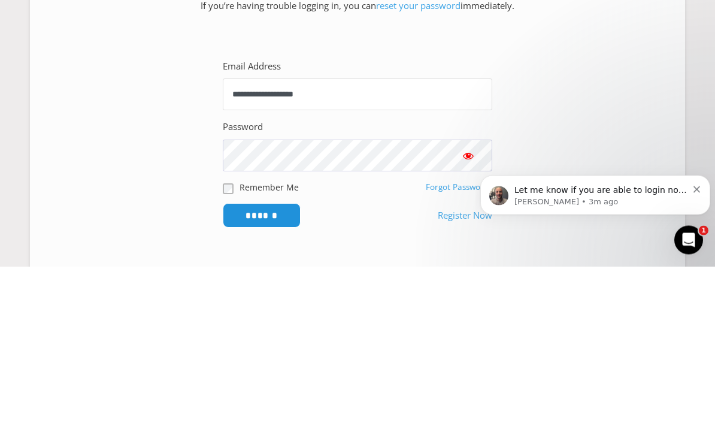
type input "**********"
click at [468, 302] on button "Show password" at bounding box center [468, 318] width 48 height 32
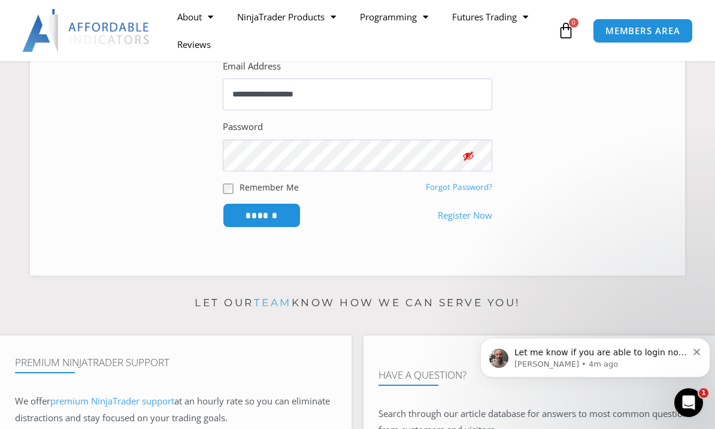
click at [274, 227] on input "******" at bounding box center [262, 215] width 78 height 25
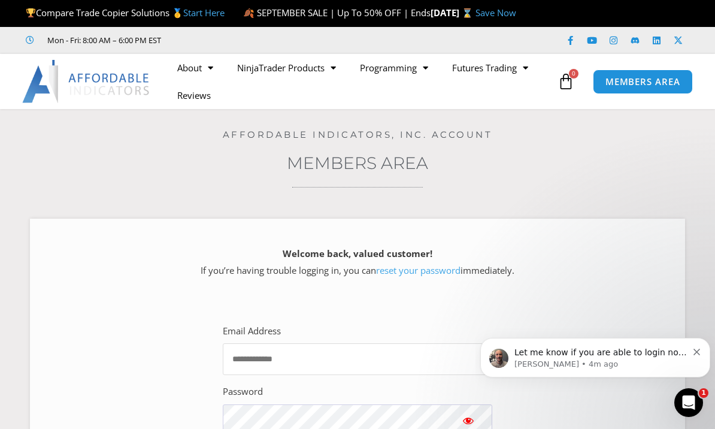
click at [347, 372] on input "Email Address" at bounding box center [357, 359] width 269 height 32
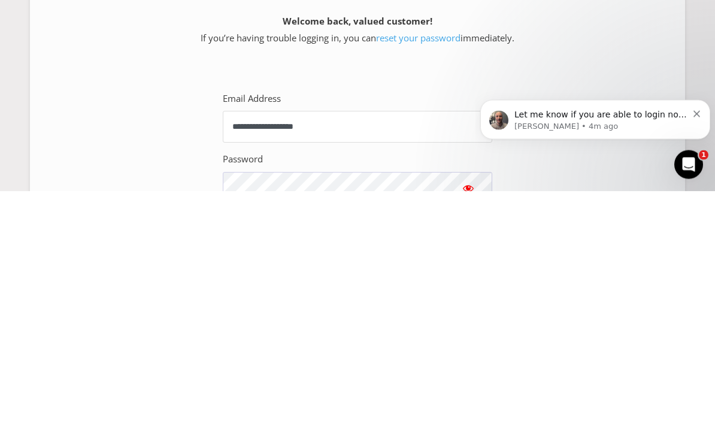
type input "**********"
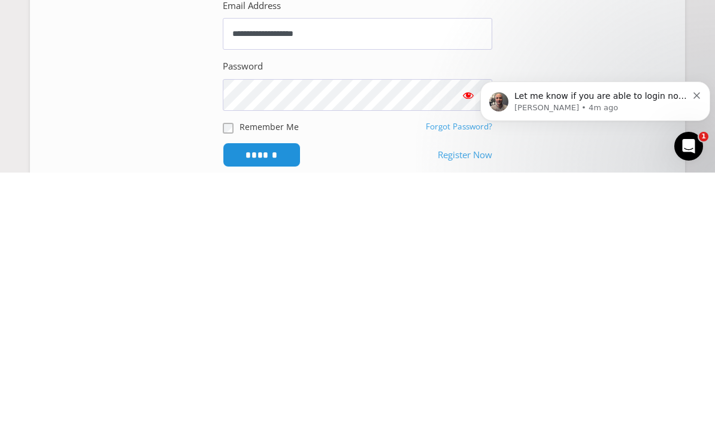
click at [463, 345] on span "Show password" at bounding box center [468, 351] width 12 height 12
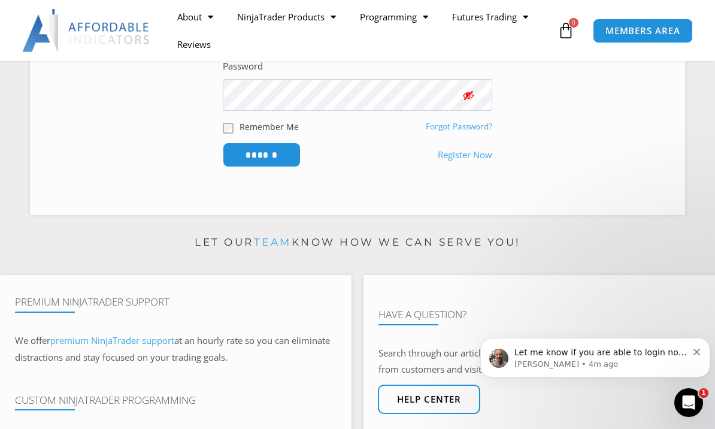
click at [281, 167] on input "******" at bounding box center [262, 154] width 78 height 25
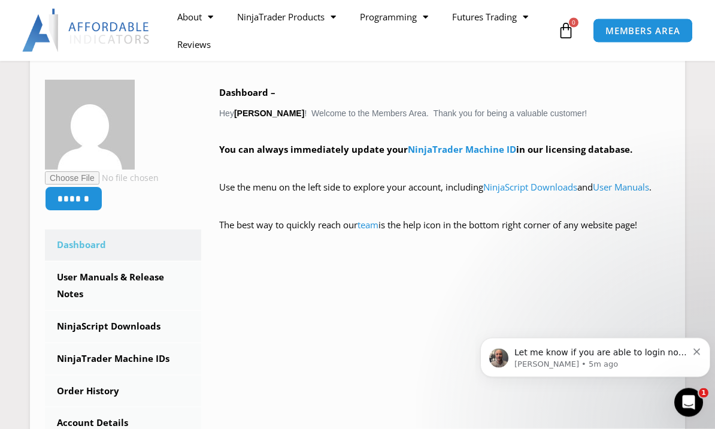
scroll to position [184, 0]
click at [576, 360] on p "[PERSON_NAME] • 5m ago" at bounding box center [600, 364] width 173 height 11
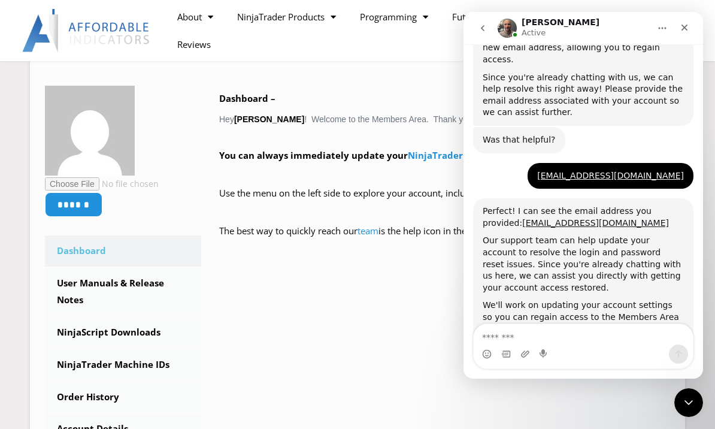
scroll to position [1348, 0]
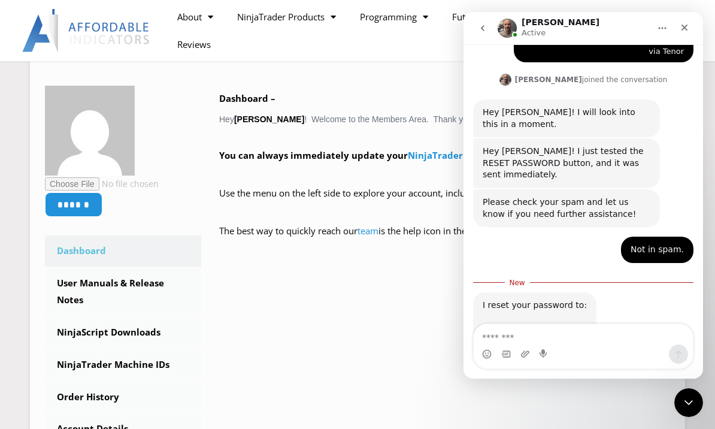
click at [543, 342] on textarea "Message…" at bounding box center [582, 334] width 219 height 20
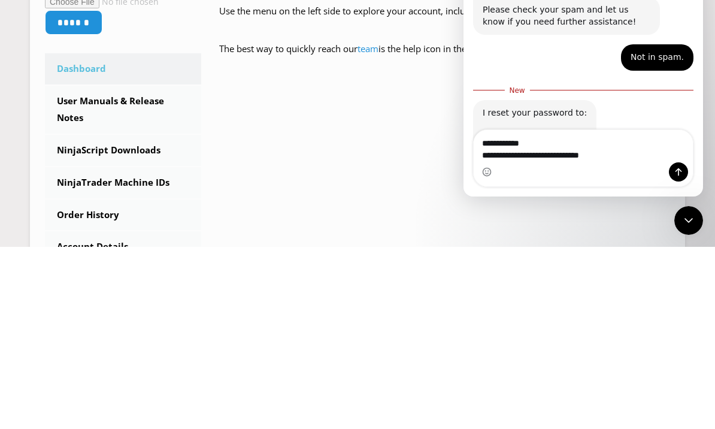
scroll to position [1360, 0]
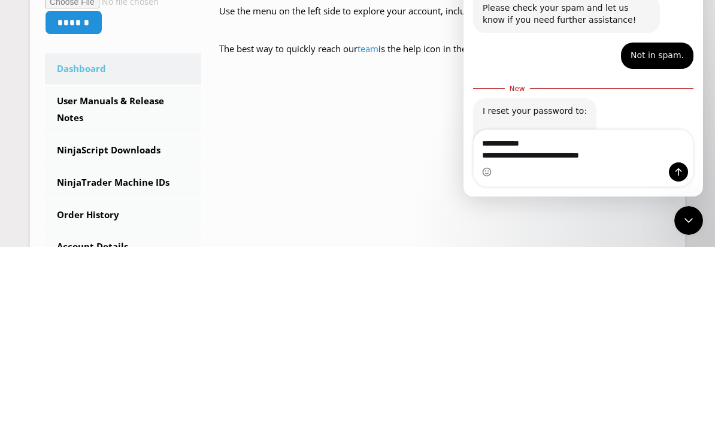
click at [631, 157] on textarea "**********" at bounding box center [582, 146] width 219 height 32
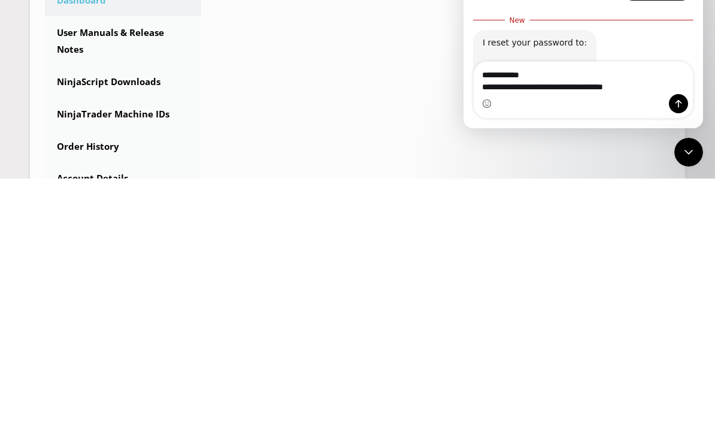
type textarea "**********"
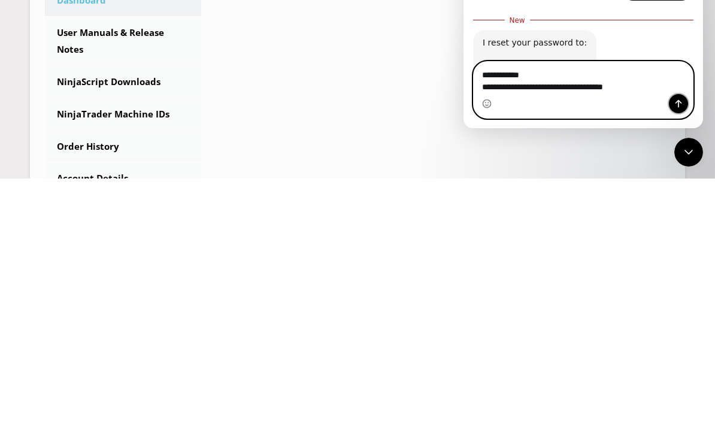
click at [686, 108] on button "Send a message…" at bounding box center [678, 103] width 19 height 19
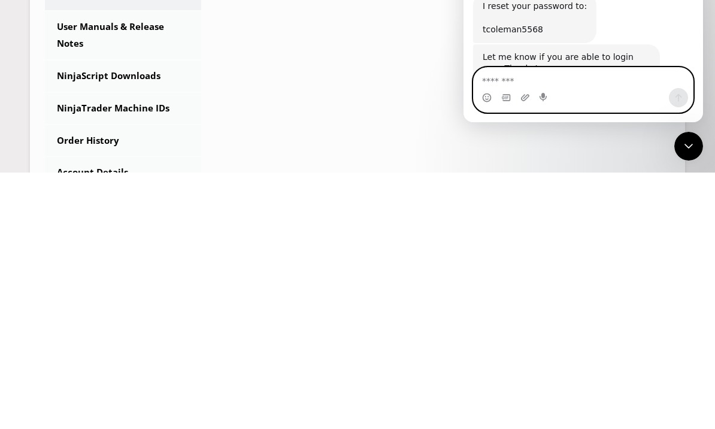
scroll to position [1375, 0]
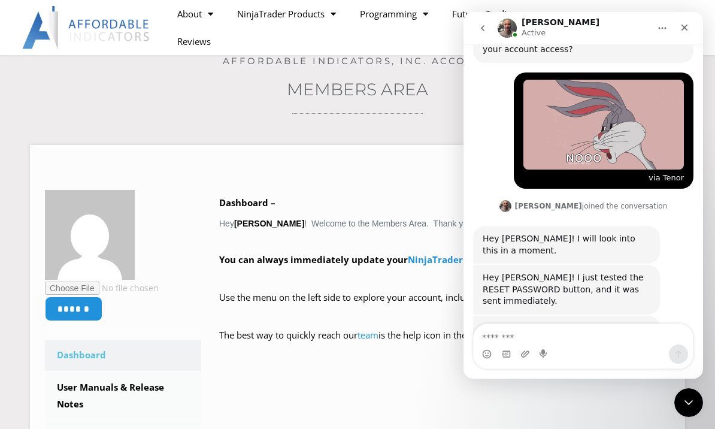
scroll to position [1375, 0]
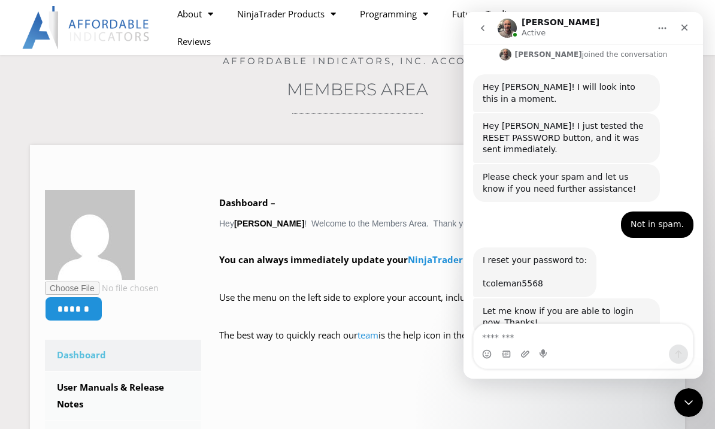
click at [408, 208] on div "Dashboard – Hey [PERSON_NAME] ! Welcome to the Members Area. Thank you for bein…" at bounding box center [435, 277] width 469 height 175
click at [684, 27] on icon "Close" at bounding box center [684, 28] width 7 height 7
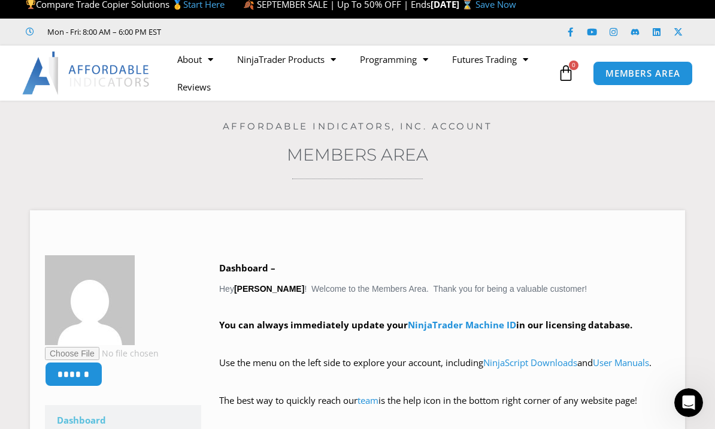
scroll to position [0, 0]
